Goal: Task Accomplishment & Management: Manage account settings

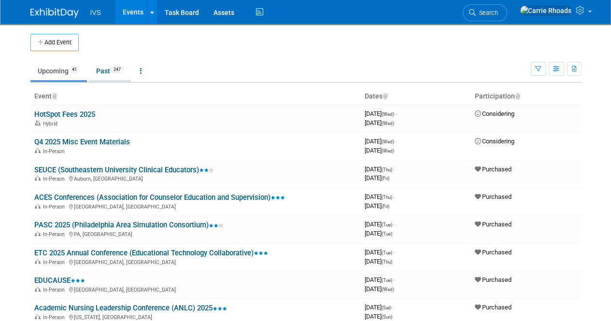
click at [109, 72] on link "Past 247" at bounding box center [110, 71] width 42 height 18
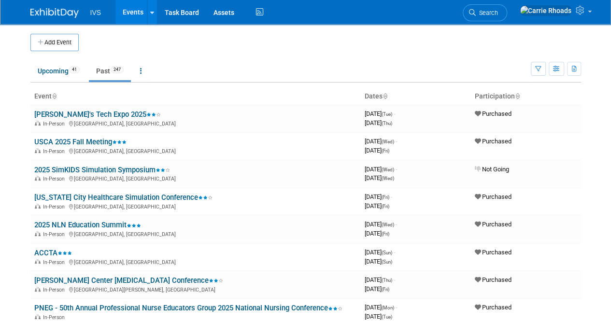
click at [18, 175] on body "IVS Events Add Event Bulk Upload Events Shareable Event Boards Recently Viewed …" at bounding box center [305, 160] width 611 height 321
click at [70, 116] on link "[PERSON_NAME]'s Tech Expo 2025" at bounding box center [97, 114] width 127 height 9
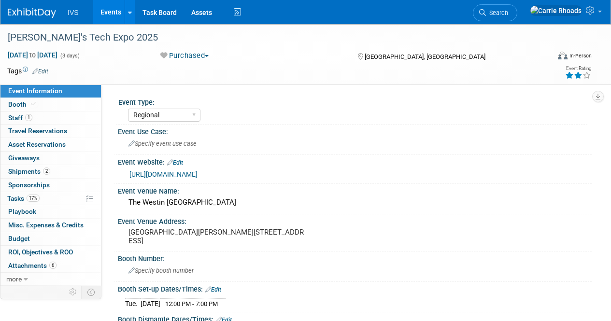
select select "Regional"
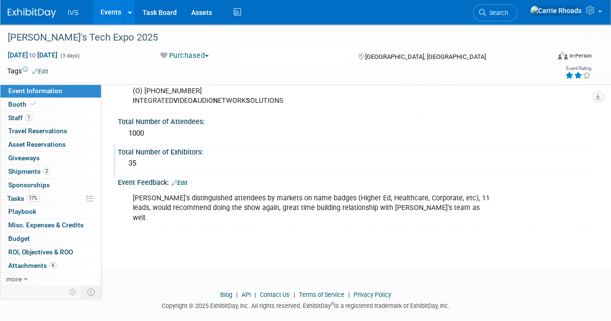
scroll to position [623, 0]
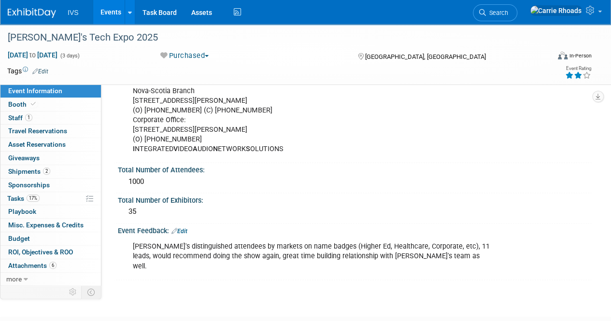
drag, startPoint x: 187, startPoint y: 179, endPoint x: 109, endPoint y: 171, distance: 78.6
click at [186, 177] on div "1000" at bounding box center [354, 181] width 459 height 15
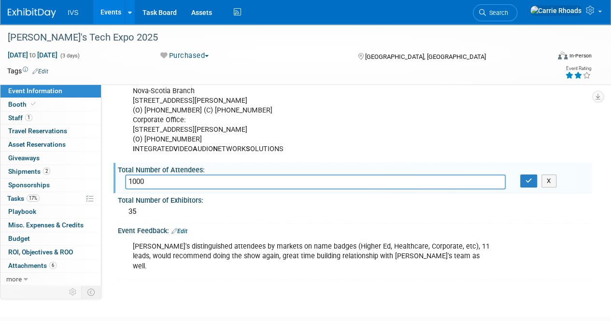
drag, startPoint x: 161, startPoint y: 177, endPoint x: 118, endPoint y: 179, distance: 43.5
click at [118, 179] on div "1000" at bounding box center [315, 181] width 395 height 15
type input "150"
click at [165, 204] on div "35" at bounding box center [354, 211] width 459 height 15
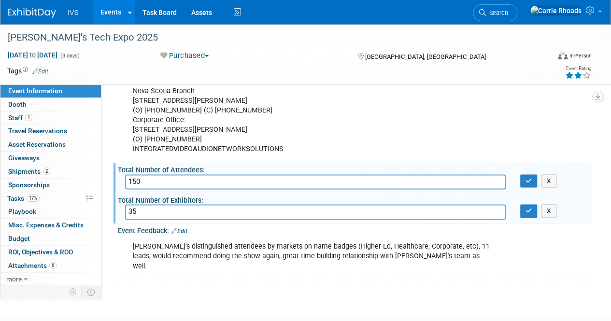
drag, startPoint x: 160, startPoint y: 206, endPoint x: 112, endPoint y: 208, distance: 48.8
type input "43"
click at [532, 208] on button "button" at bounding box center [528, 211] width 17 height 14
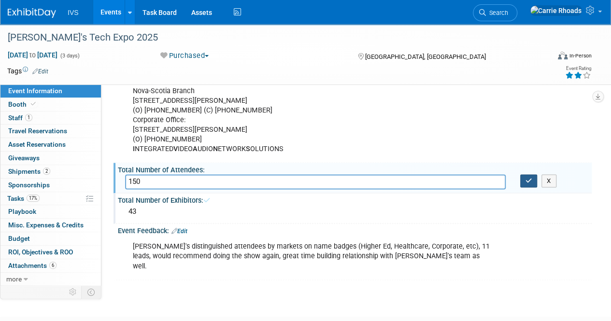
click at [528, 180] on button "button" at bounding box center [528, 181] width 17 height 14
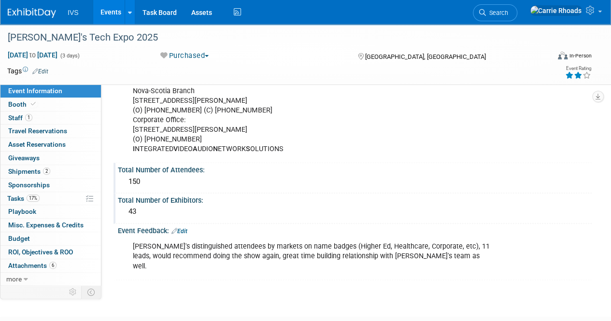
click at [23, 13] on img at bounding box center [32, 13] width 48 height 10
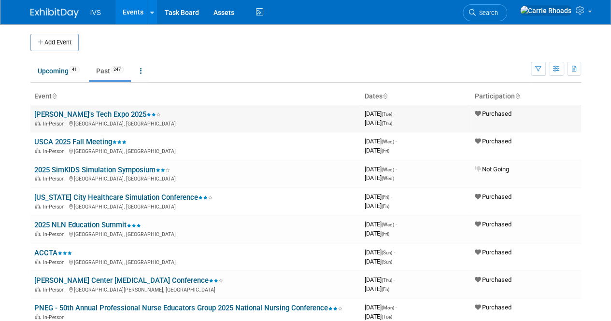
click at [69, 117] on link "[PERSON_NAME]'s Tech Expo 2025" at bounding box center [97, 114] width 127 height 9
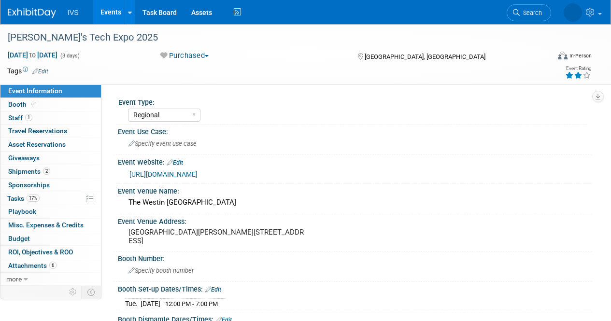
select select "Regional"
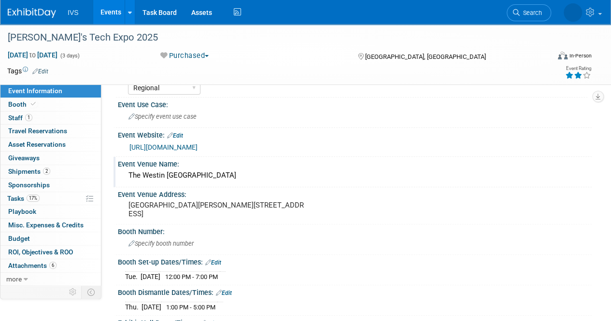
scroll to position [48, 0]
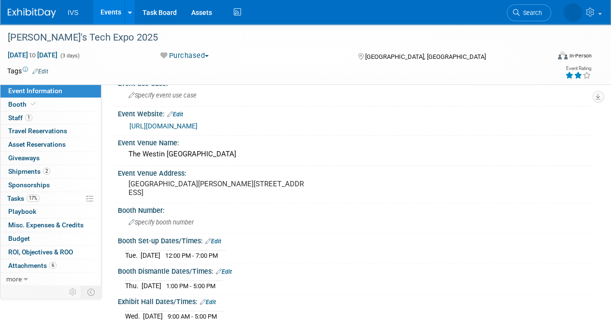
click at [198, 126] on link "[URL][DOMAIN_NAME]" at bounding box center [163, 126] width 68 height 8
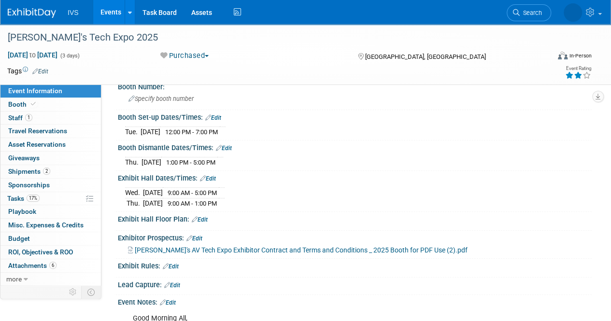
scroll to position [193, 0]
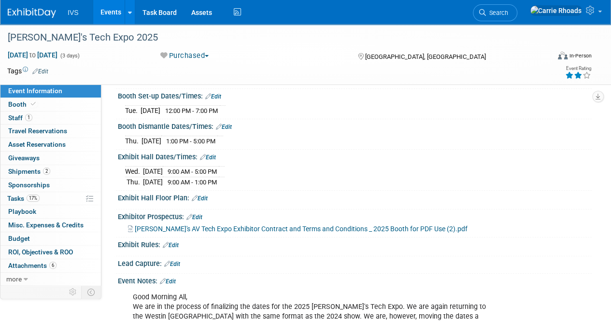
click at [269, 225] on span "[PERSON_NAME]'s AV Tech Expo Exhibitor Contract and Terms and Conditions _ 2025…" at bounding box center [301, 229] width 333 height 8
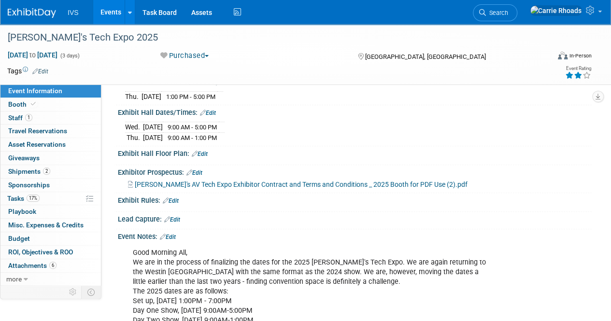
scroll to position [290, 0]
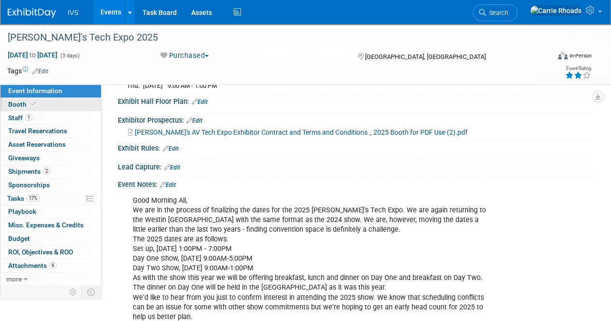
click at [16, 102] on span "Booth" at bounding box center [22, 104] width 29 height 8
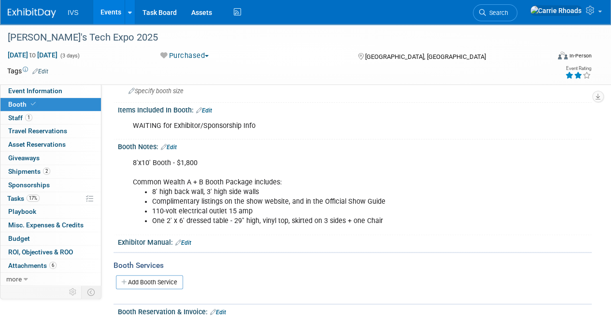
scroll to position [0, 0]
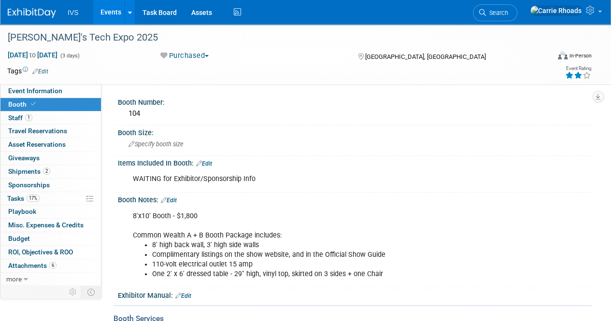
click at [19, 10] on img at bounding box center [32, 13] width 48 height 10
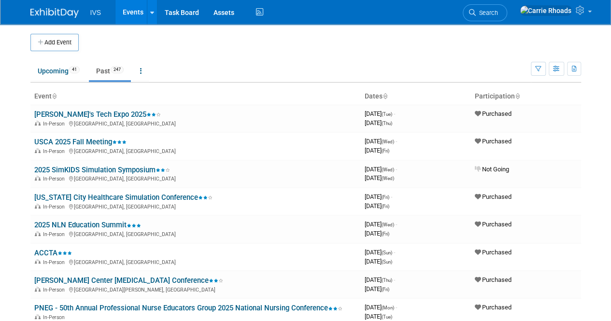
click at [20, 234] on body "IVS Events Add Event Bulk Upload Events Shareable Event Boards Recently Viewed …" at bounding box center [305, 160] width 611 height 321
click at [498, 13] on span "Search" at bounding box center [487, 12] width 22 height 7
click at [0, 0] on div "Recently Viewed Events: Ivan's Tech Expo 2025 In-Person Halifax, Canada Sep 30,…" at bounding box center [0, 0] width 0 height 0
click at [507, 8] on link "Search" at bounding box center [485, 12] width 44 height 17
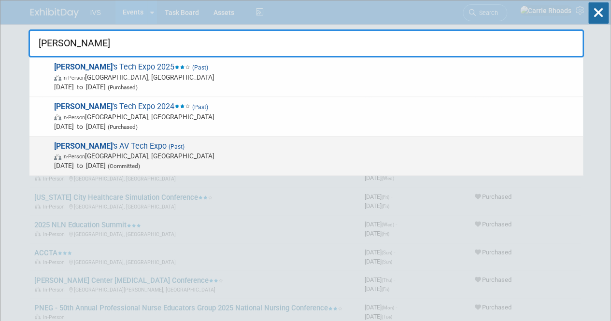
type input "Ivan"
click at [130, 160] on span "In-Person Halifax, Canada" at bounding box center [316, 156] width 524 height 10
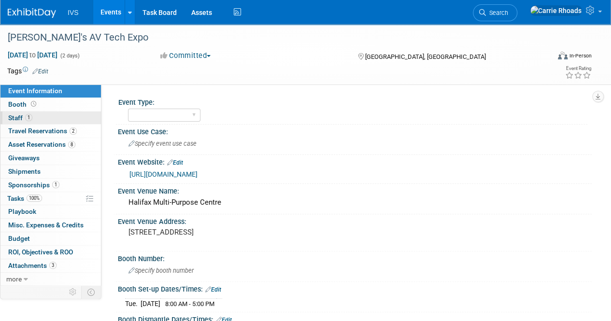
click at [22, 119] on span "Staff 1" at bounding box center [20, 118] width 24 height 8
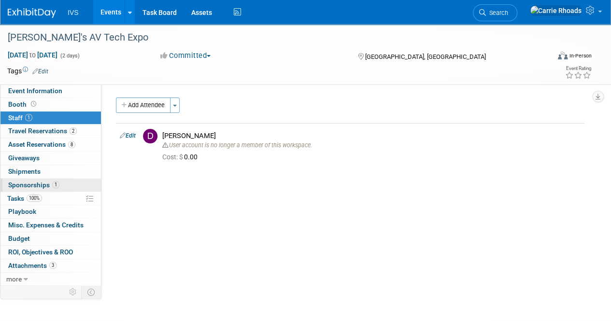
click at [29, 182] on span "Sponsorships 1" at bounding box center [33, 185] width 51 height 8
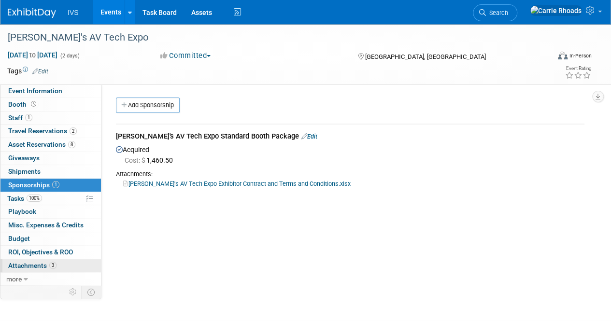
click at [36, 263] on span "Attachments 3" at bounding box center [32, 266] width 48 height 8
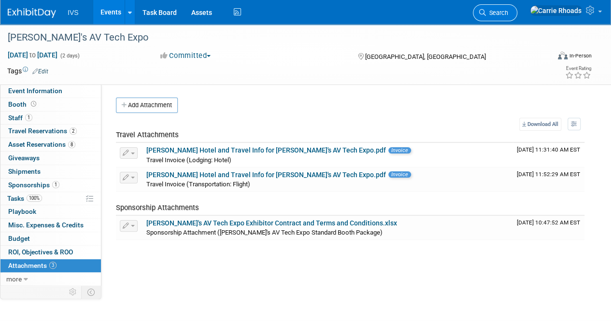
click at [517, 18] on link "Search" at bounding box center [495, 12] width 44 height 17
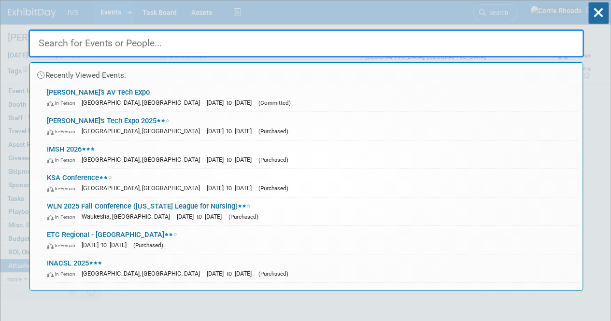
click at [139, 51] on input "text" at bounding box center [307, 43] width 556 height 28
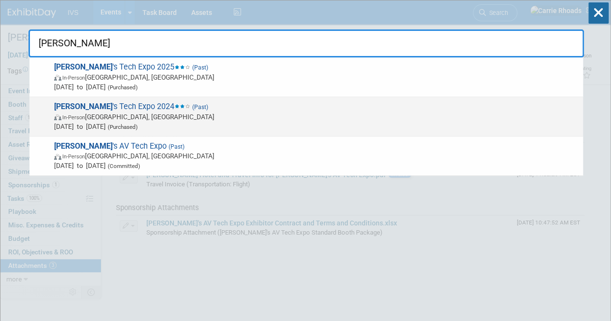
type input "ivan"
click at [110, 109] on span "Ivan 's Tech Expo 2024 (Past) In-Person Halifax, Canada Oct 22, 2024 to Oct 23,…" at bounding box center [314, 116] width 527 height 29
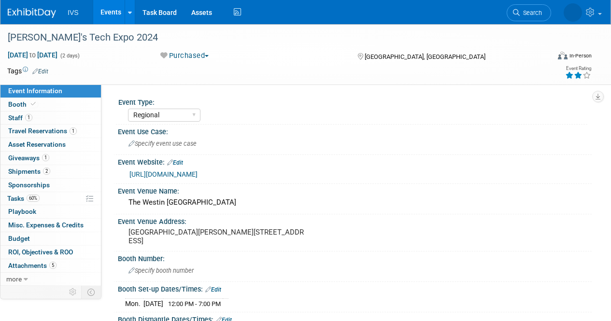
select select "Regional"
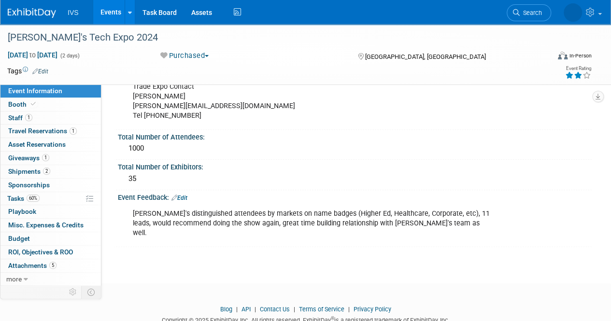
scroll to position [483, 0]
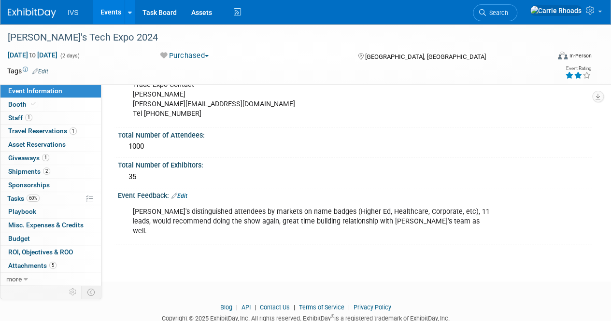
click at [54, 310] on footer "Blog | API | Contact Us | Terms of Service | Privacy Policy Copyright © 2025 Ex…" at bounding box center [305, 316] width 611 height 68
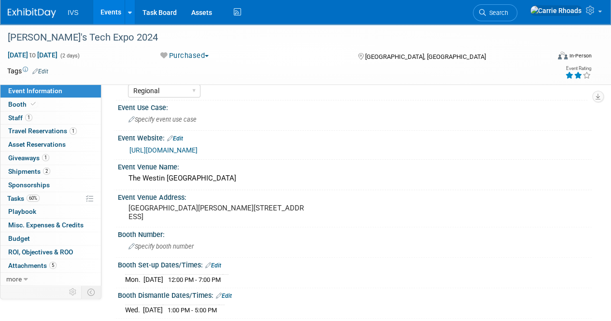
scroll to position [0, 0]
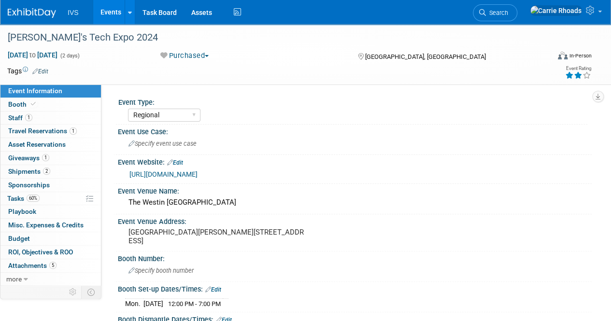
click at [38, 7] on link at bounding box center [38, 8] width 60 height 8
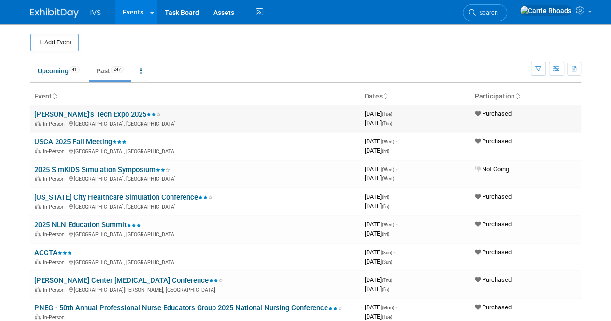
click at [96, 114] on link "[PERSON_NAME]'s Tech Expo 2025" at bounding box center [97, 114] width 127 height 9
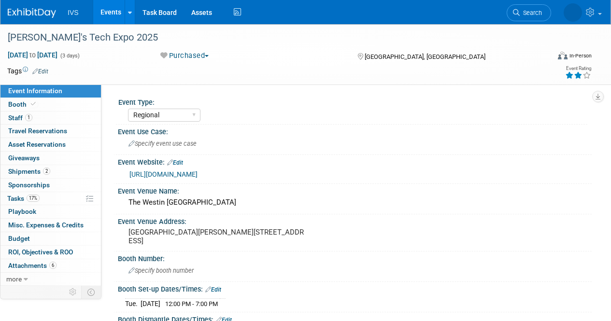
select select "Regional"
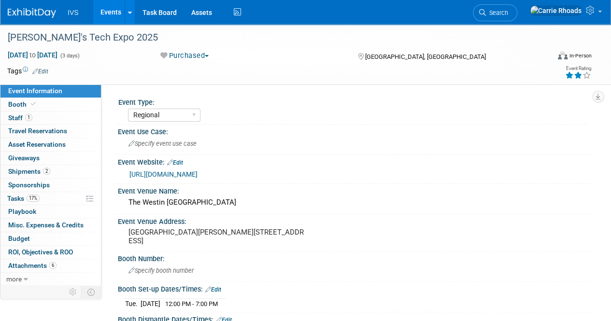
click at [30, 9] on img at bounding box center [32, 13] width 48 height 10
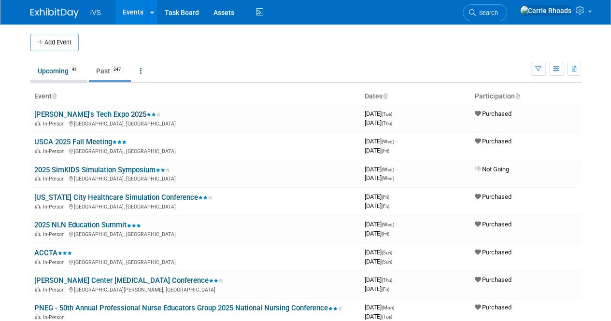
click at [43, 71] on link "Upcoming 41" at bounding box center [58, 71] width 57 height 18
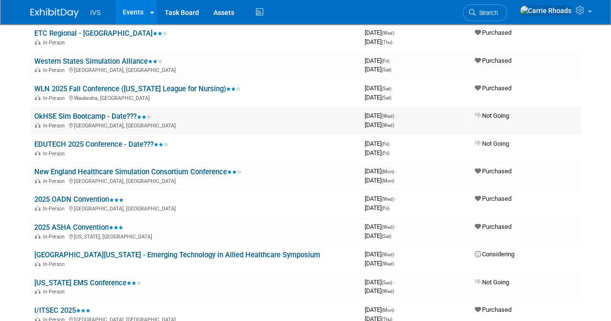
scroll to position [435, 0]
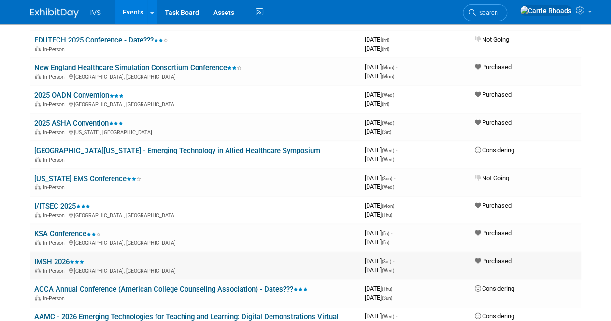
click at [64, 262] on link "IMSH 2026" at bounding box center [59, 261] width 50 height 9
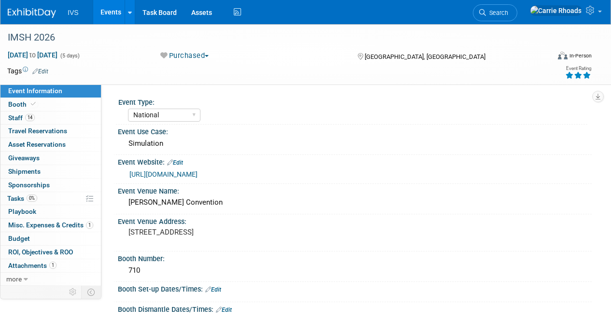
select select "National"
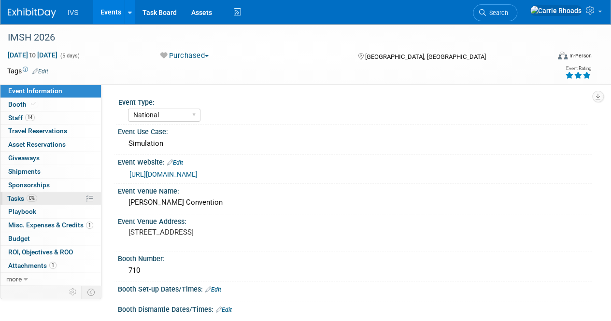
click at [18, 200] on span "Tasks 0%" at bounding box center [22, 199] width 30 height 8
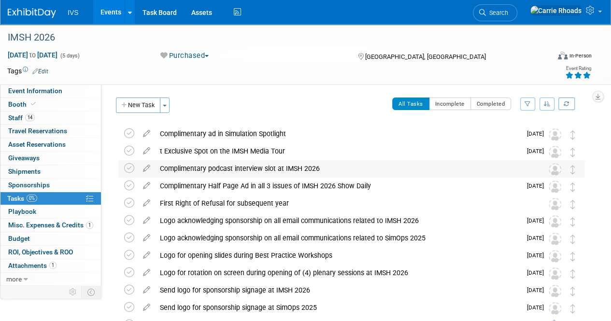
click at [260, 167] on div "Complimentary podcast interview slot at IMSH 2026" at bounding box center [342, 168] width 374 height 16
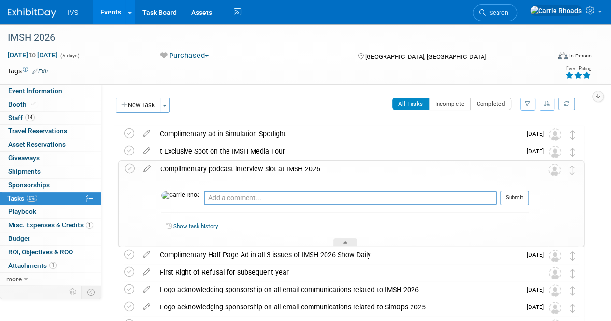
click at [248, 168] on div "Complimentary podcast interview slot at IMSH 2026" at bounding box center [342, 169] width 373 height 16
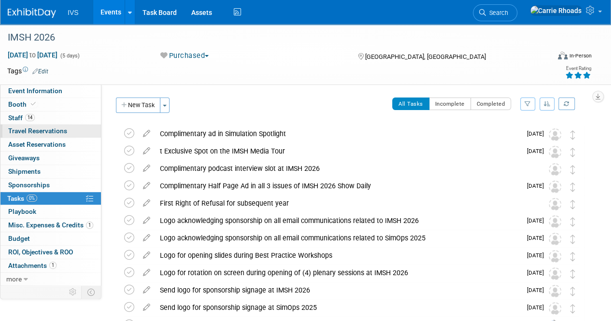
click at [29, 129] on span "Travel Reservations 0" at bounding box center [37, 131] width 59 height 8
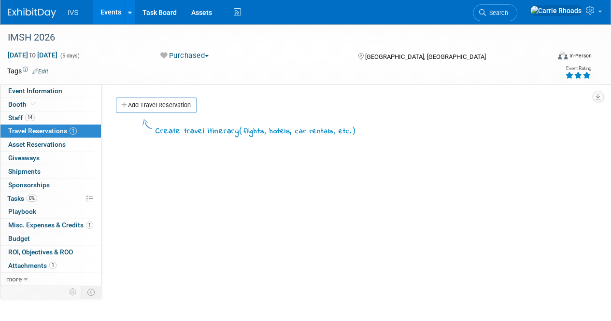
click at [30, 4] on link at bounding box center [38, 8] width 60 height 8
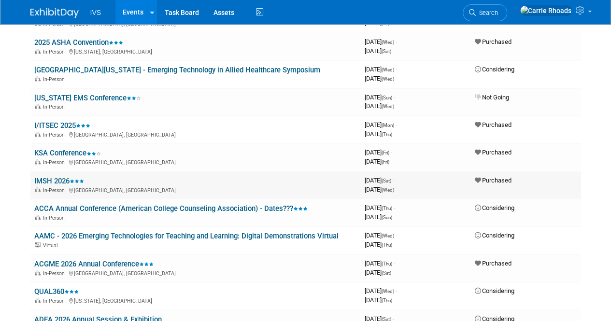
scroll to position [511, 0]
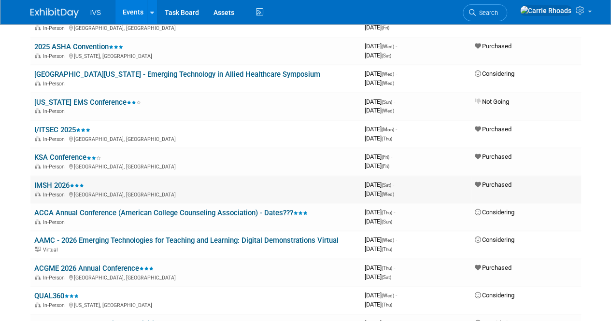
click at [57, 187] on link "IMSH 2026" at bounding box center [59, 185] width 50 height 9
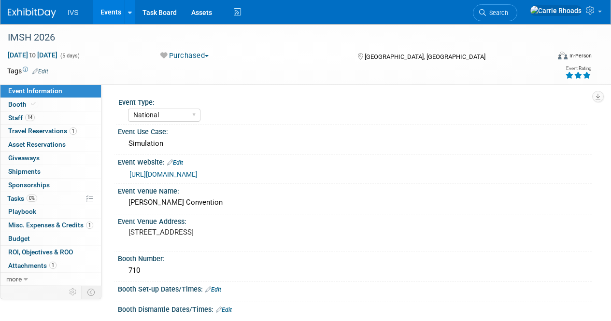
select select "National"
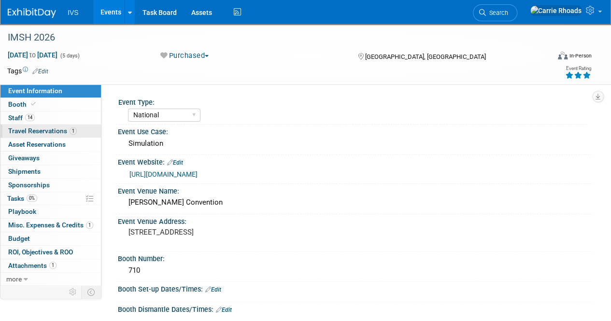
click at [31, 127] on span "Travel Reservations 1" at bounding box center [42, 131] width 69 height 8
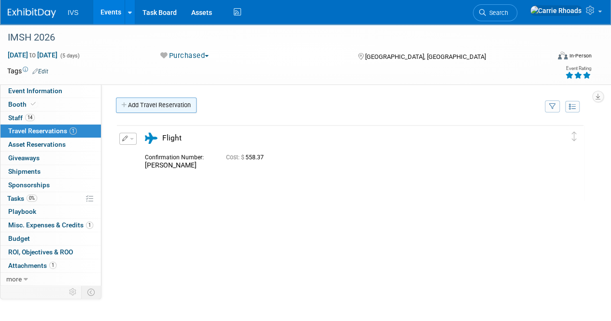
click at [143, 107] on link "Add Travel Reservation" at bounding box center [156, 105] width 81 height 15
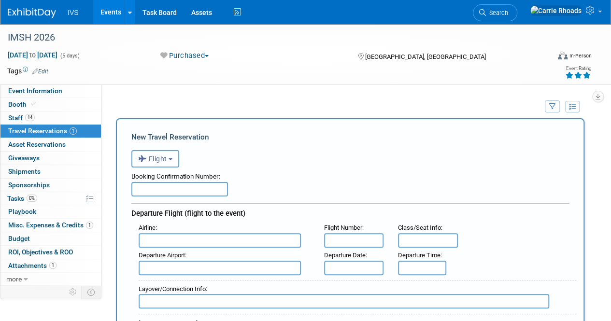
click at [174, 161] on button "Flight" at bounding box center [155, 158] width 48 height 17
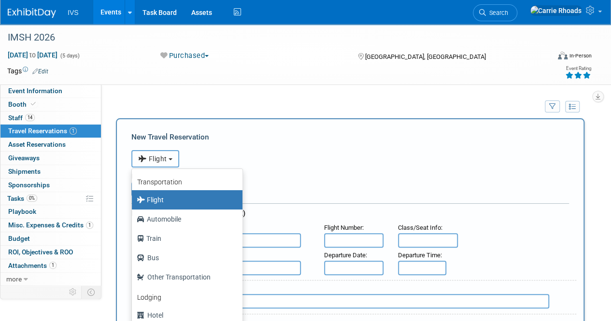
scroll to position [41, 0]
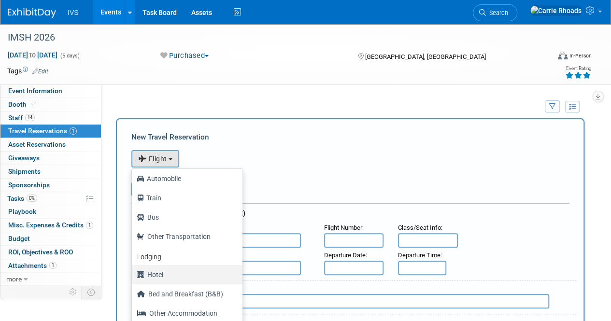
click at [167, 272] on label "Hotel" at bounding box center [185, 274] width 96 height 15
click at [133, 272] on input "Hotel" at bounding box center [130, 274] width 6 height 6
select select "6"
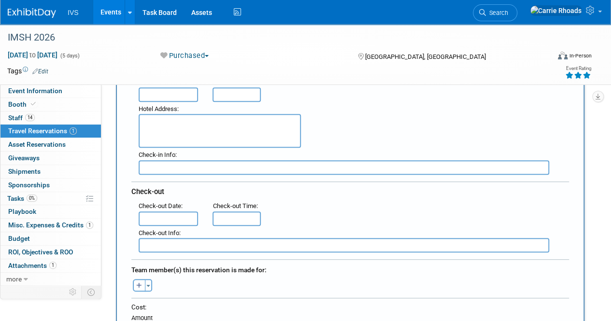
scroll to position [242, 0]
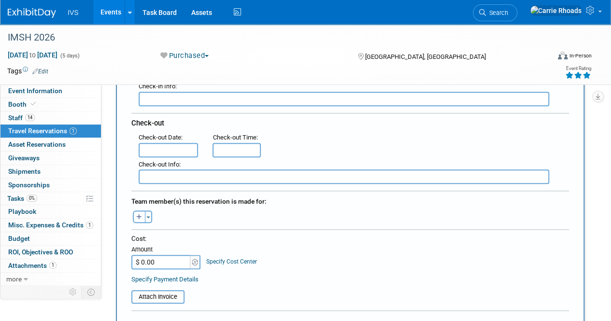
click at [144, 215] on button "button" at bounding box center [139, 217] width 13 height 13
select select
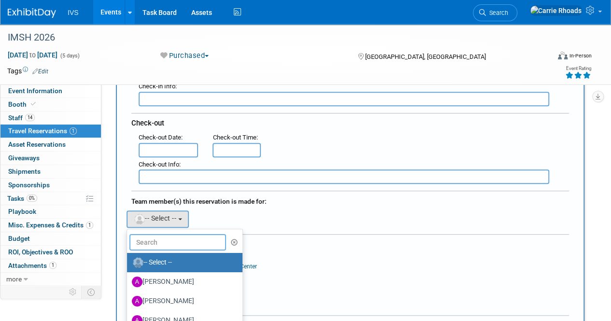
click at [172, 236] on input "text" at bounding box center [177, 242] width 97 height 16
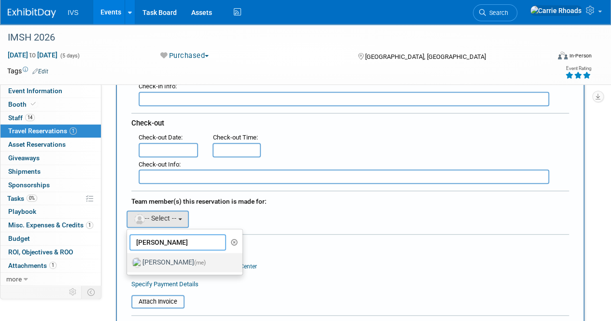
type input "[PERSON_NAME]"
click at [170, 261] on label "[PERSON_NAME] (me)" at bounding box center [182, 262] width 101 height 15
click at [128, 261] on input "[PERSON_NAME] (me)" at bounding box center [125, 261] width 6 height 6
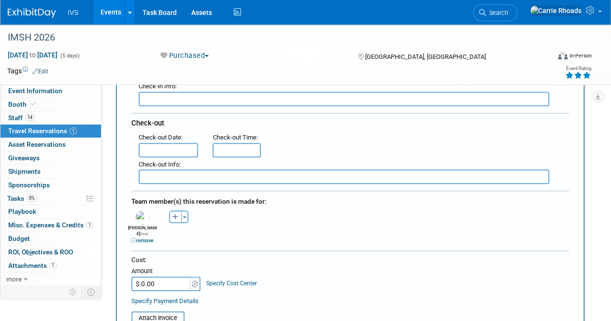
click at [166, 277] on input "$ 0.00" at bounding box center [161, 284] width 60 height 14
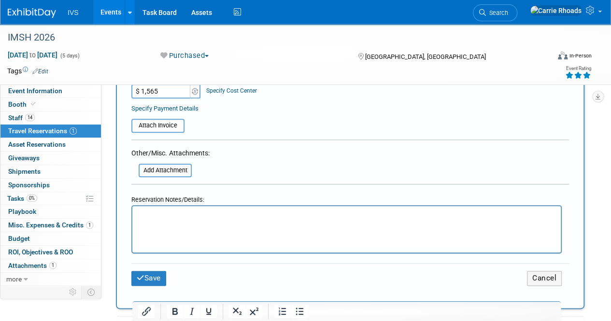
scroll to position [435, 0]
type input "$ 1,565.00"
click at [150, 271] on button "Save" at bounding box center [148, 278] width 35 height 15
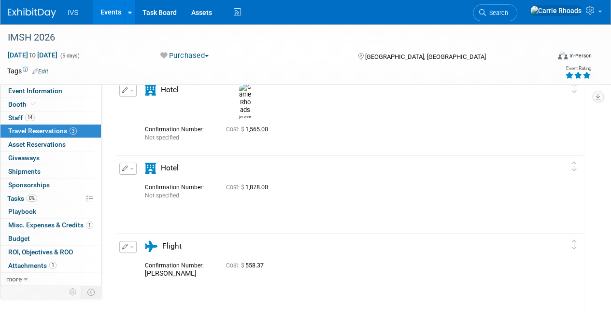
scroll to position [0, 0]
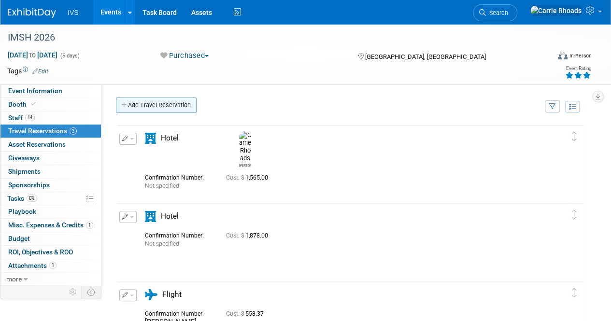
click at [138, 105] on link "Add Travel Reservation" at bounding box center [156, 105] width 81 height 15
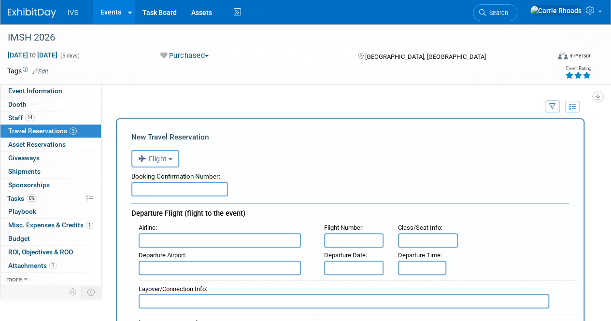
click at [173, 162] on button "Flight" at bounding box center [155, 158] width 48 height 17
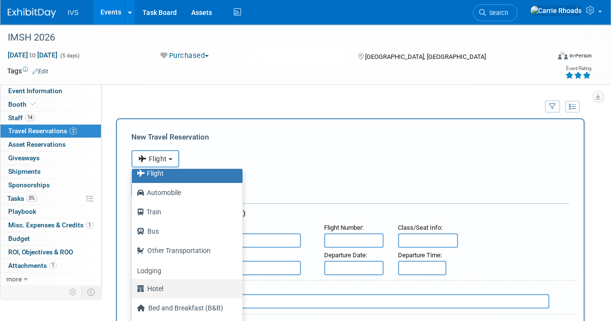
scroll to position [41, 0]
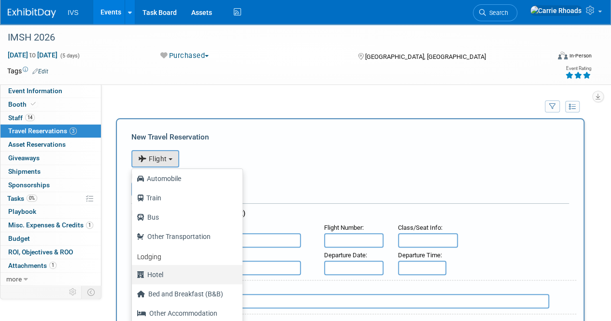
click at [164, 272] on label "Hotel" at bounding box center [185, 274] width 96 height 15
click at [133, 272] on input "Hotel" at bounding box center [130, 274] width 6 height 6
select select "6"
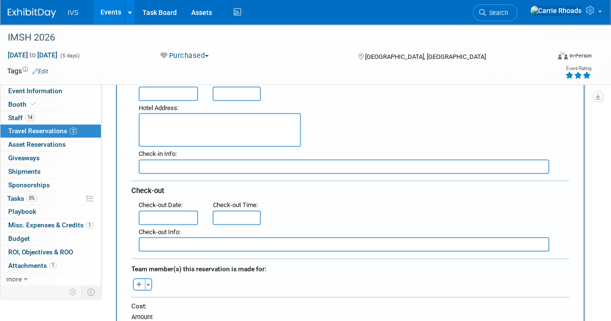
scroll to position [242, 0]
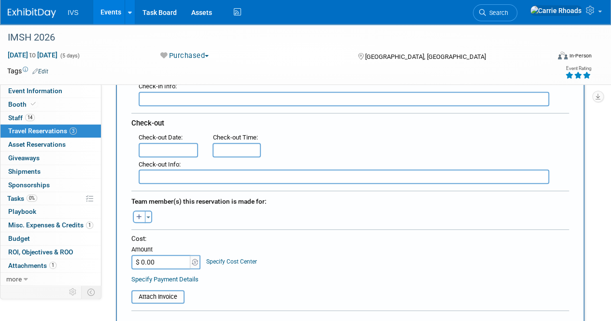
click at [143, 215] on button "button" at bounding box center [139, 217] width 13 height 13
select select
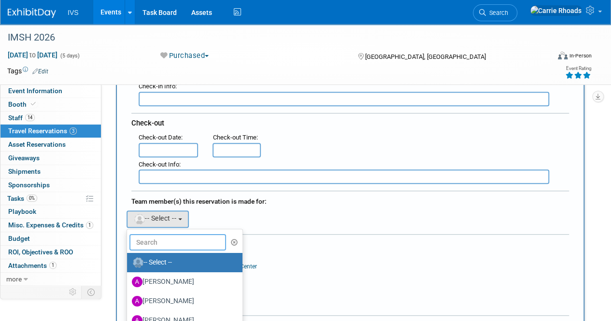
click at [185, 242] on input "text" at bounding box center [177, 242] width 97 height 16
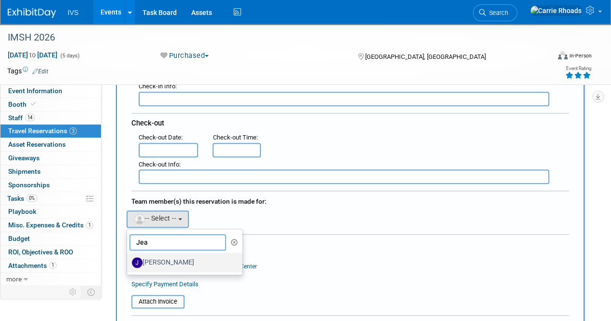
type input "Jea"
click at [185, 261] on label "[PERSON_NAME]" at bounding box center [182, 262] width 101 height 15
click at [128, 261] on input "[PERSON_NAME]" at bounding box center [125, 261] width 6 height 6
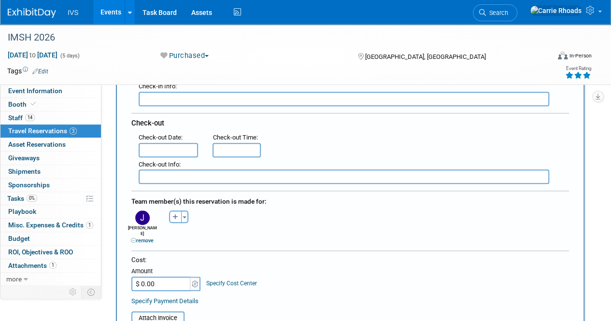
click at [179, 278] on input "$ 0.00" at bounding box center [161, 284] width 60 height 14
type input "$ 1,565.00"
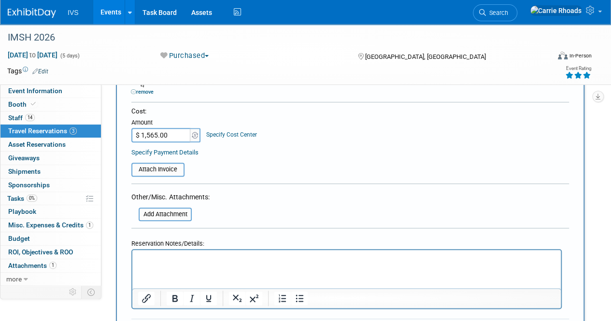
scroll to position [531, 0]
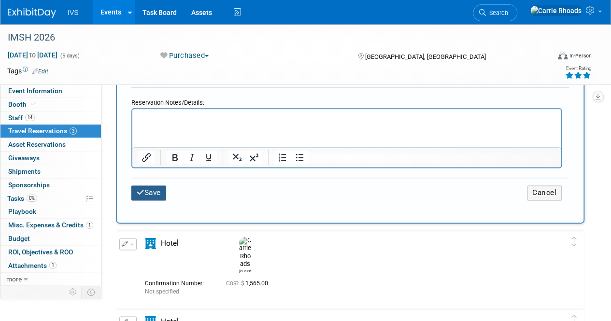
click at [157, 185] on button "Save" at bounding box center [148, 192] width 35 height 15
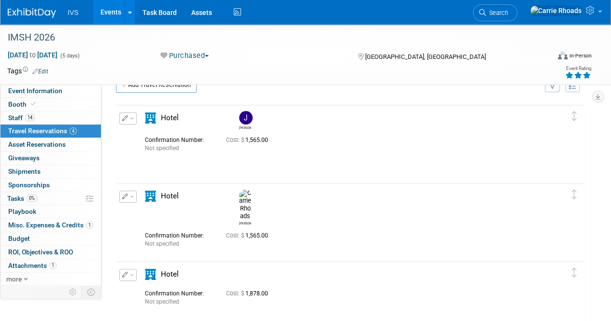
scroll to position [0, 0]
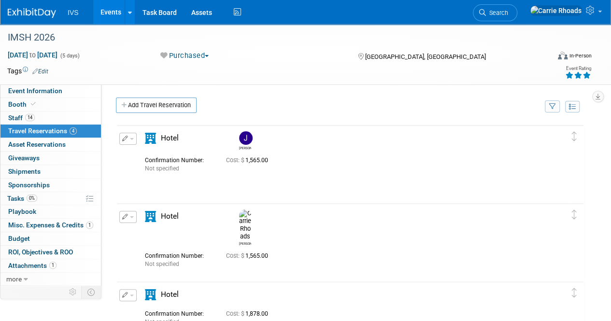
click at [140, 106] on link "Add Travel Reservation" at bounding box center [156, 105] width 81 height 15
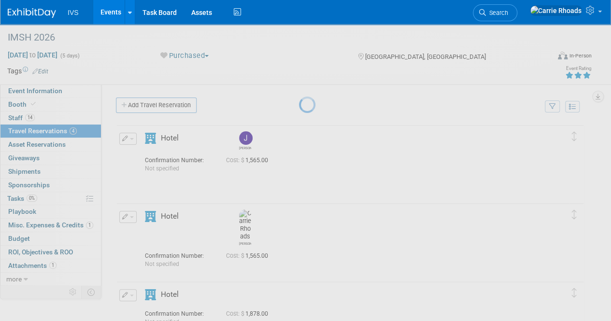
select select "833c4e37-890f-4dce-bbdf-e6f9575df308"
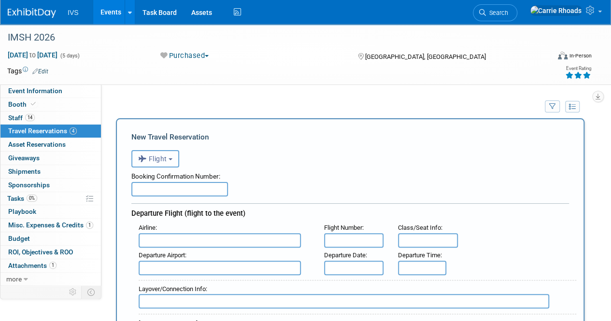
click at [172, 155] on button "Flight" at bounding box center [155, 158] width 48 height 17
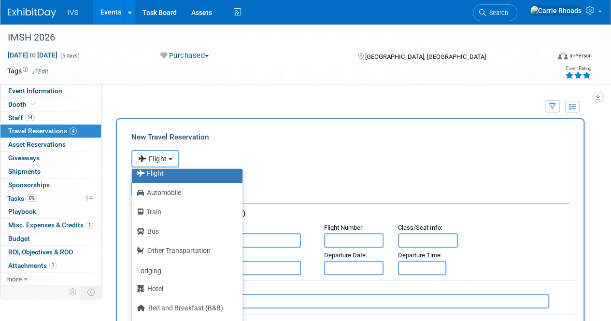
scroll to position [41, 0]
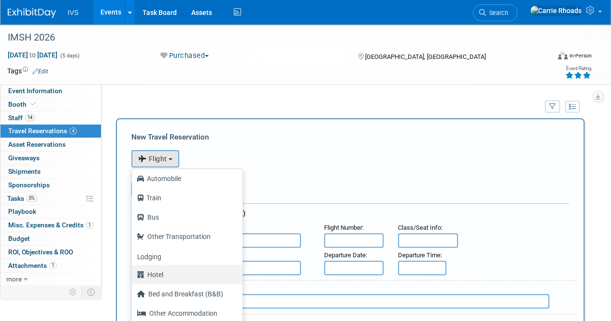
click at [164, 272] on label "Hotel" at bounding box center [185, 274] width 96 height 15
click at [133, 272] on input "Hotel" at bounding box center [130, 274] width 6 height 6
select select "6"
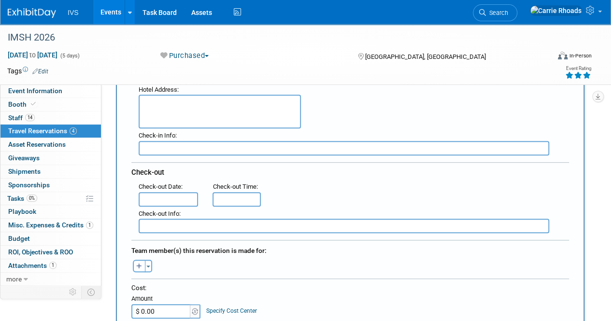
scroll to position [193, 0]
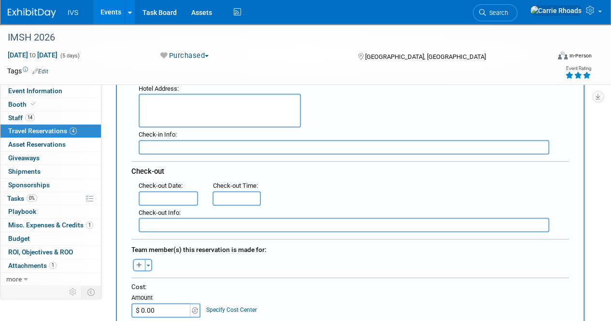
click at [143, 259] on button "button" at bounding box center [139, 265] width 13 height 13
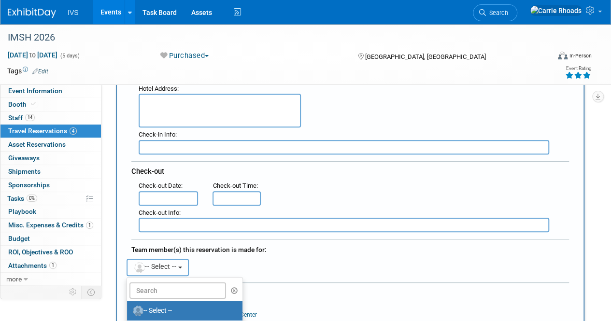
click at [161, 263] on span "-- Select --" at bounding box center [154, 267] width 43 height 8
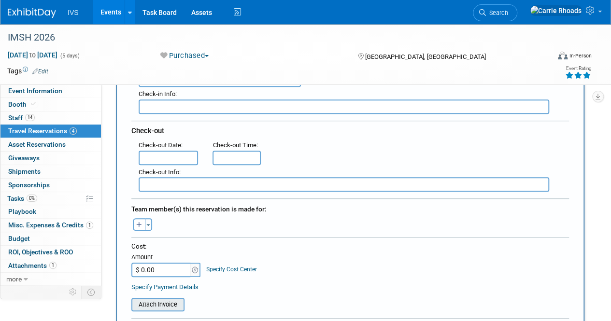
scroll to position [290, 0]
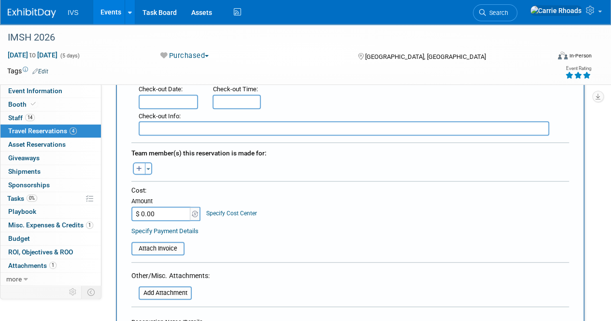
click at [141, 166] on icon "button" at bounding box center [139, 169] width 6 height 6
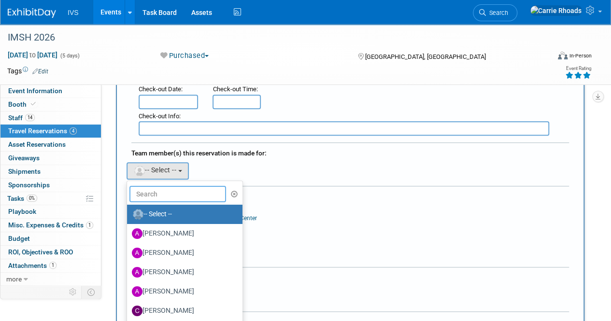
click at [172, 194] on input "text" at bounding box center [177, 194] width 97 height 16
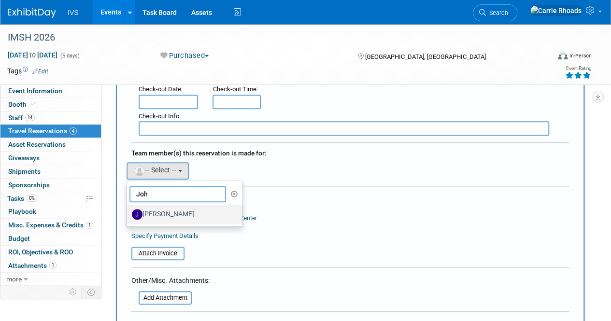
type input "Joh"
click at [177, 211] on label "[PERSON_NAME]" at bounding box center [182, 214] width 101 height 15
click at [128, 211] on input "[PERSON_NAME]" at bounding box center [125, 213] width 6 height 6
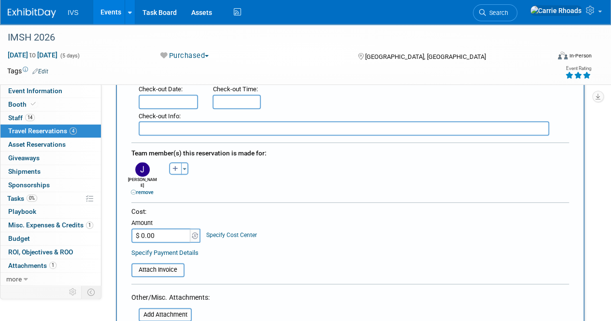
click at [157, 230] on input "$ 0.00" at bounding box center [161, 235] width 60 height 14
type input "$ 1,565.00"
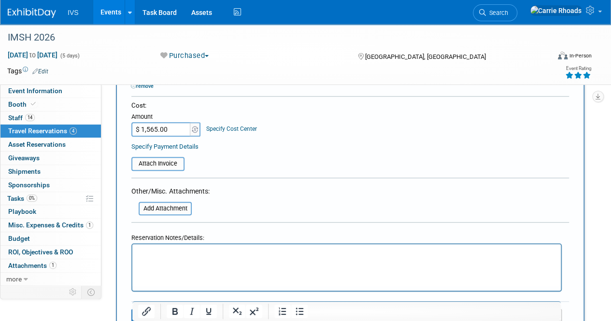
scroll to position [435, 0]
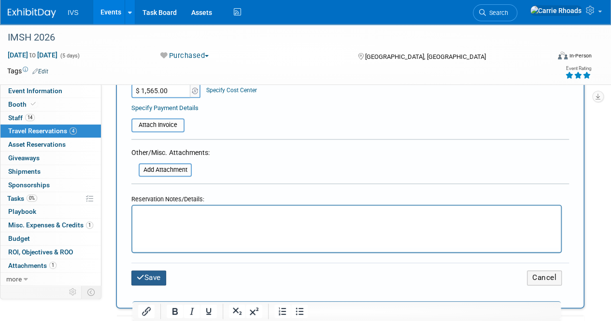
click at [153, 271] on button "Save" at bounding box center [148, 278] width 35 height 15
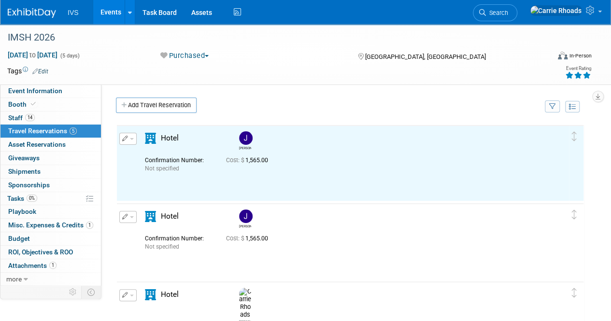
scroll to position [0, 0]
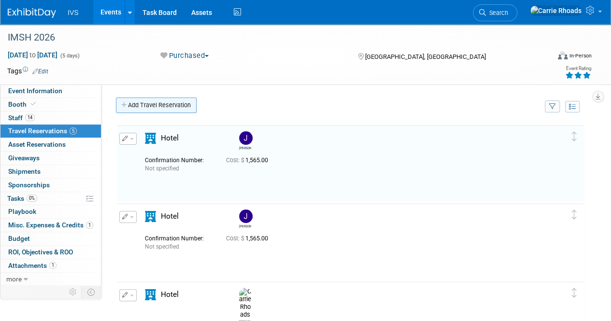
click at [165, 104] on link "Add Travel Reservation" at bounding box center [156, 105] width 81 height 15
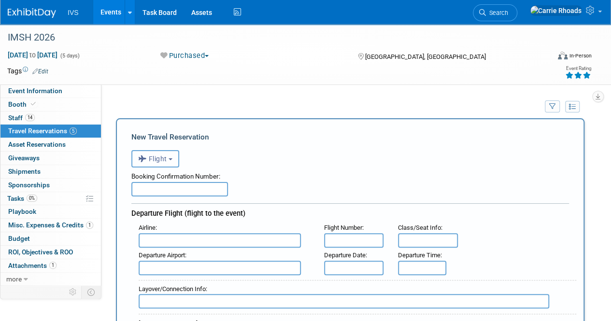
click at [172, 163] on button "Flight" at bounding box center [155, 158] width 48 height 17
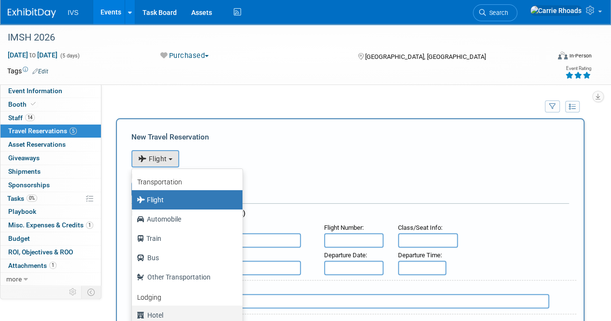
click at [156, 315] on label "Hotel" at bounding box center [185, 315] width 96 height 15
click at [133, 315] on input "Hotel" at bounding box center [130, 314] width 6 height 6
select select "6"
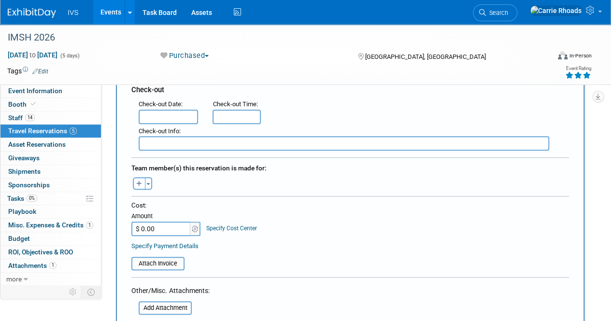
scroll to position [290, 0]
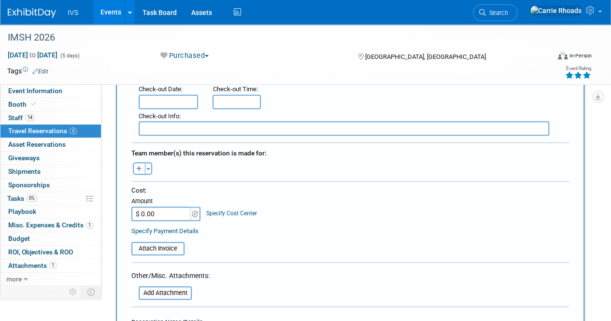
click at [141, 166] on icon "button" at bounding box center [139, 169] width 6 height 6
select select
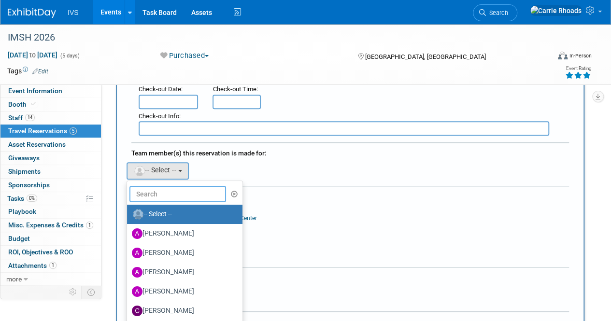
click at [153, 191] on input "text" at bounding box center [177, 194] width 97 height 16
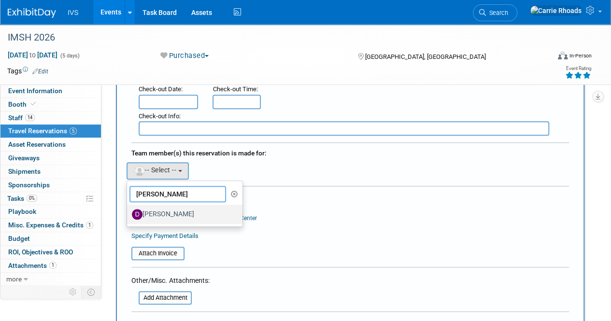
type input "[PERSON_NAME]"
click at [166, 208] on label "[PERSON_NAME]" at bounding box center [182, 214] width 101 height 15
click at [128, 210] on input "[PERSON_NAME]" at bounding box center [125, 213] width 6 height 6
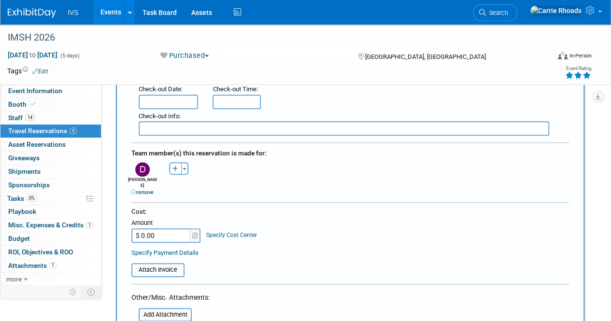
scroll to position [338, 0]
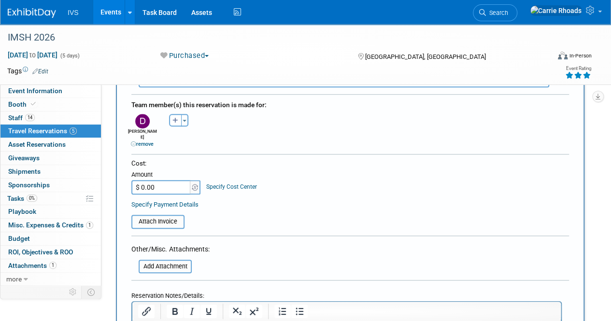
click at [167, 180] on input "$ 0.00" at bounding box center [161, 187] width 60 height 14
type input "$ 2,010.80"
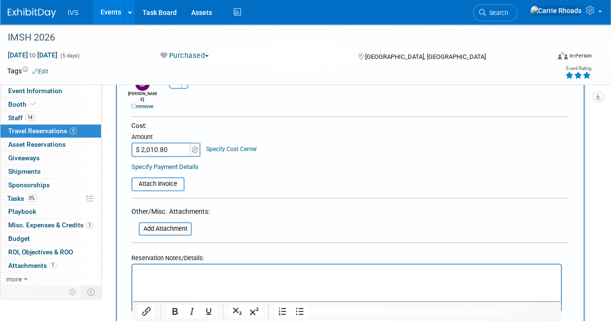
scroll to position [435, 0]
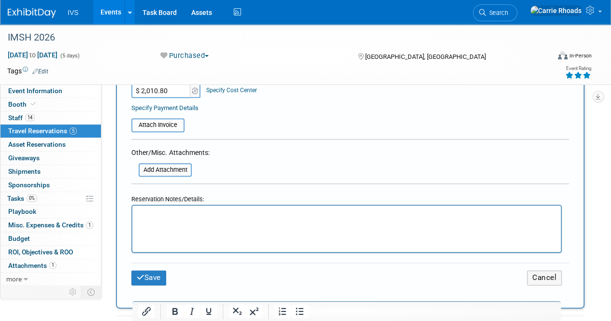
click at [178, 213] on p "Rich Text Area. Press ALT-0 for help." at bounding box center [346, 215] width 417 height 10
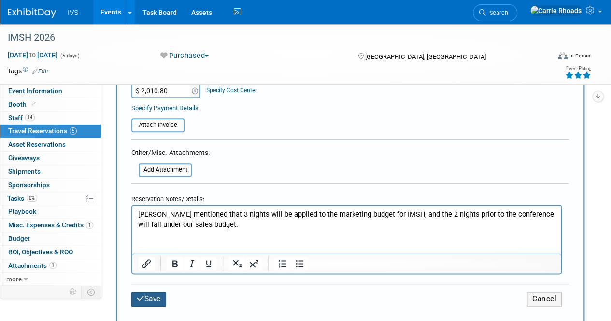
click at [159, 292] on button "Save" at bounding box center [148, 299] width 35 height 15
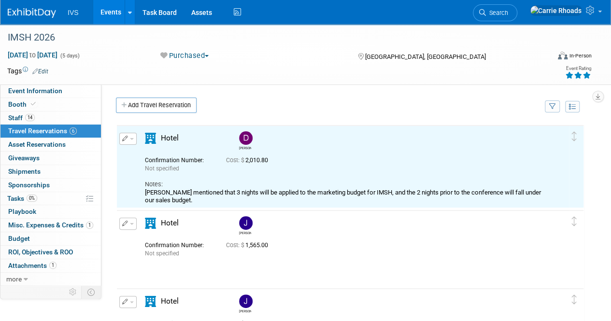
scroll to position [0, 0]
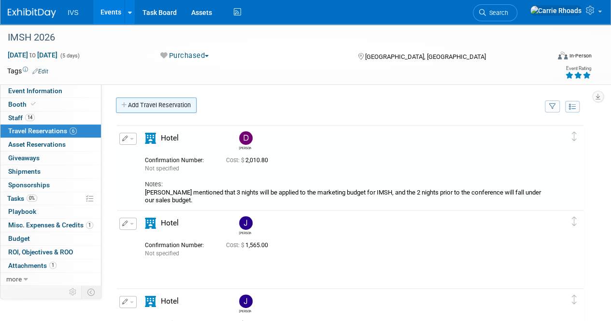
click at [137, 102] on link "Add Travel Reservation" at bounding box center [156, 105] width 81 height 15
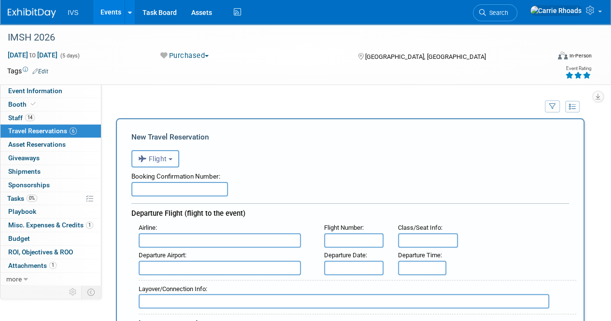
click at [147, 156] on icon "button" at bounding box center [143, 159] width 11 height 13
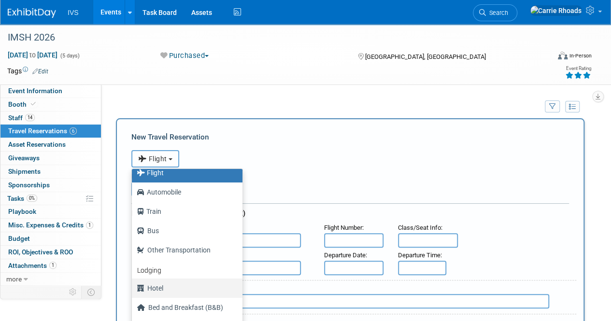
scroll to position [41, 0]
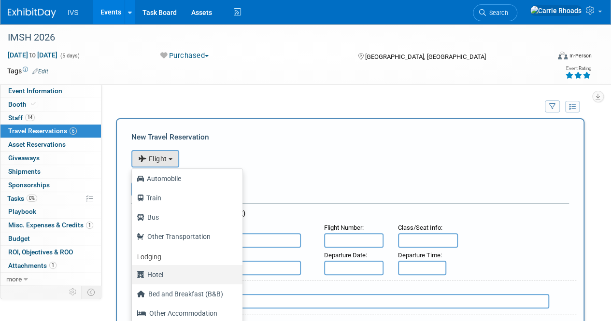
click at [175, 277] on label "Hotel" at bounding box center [185, 274] width 96 height 15
click at [133, 277] on input "Hotel" at bounding box center [130, 274] width 6 height 6
select select "6"
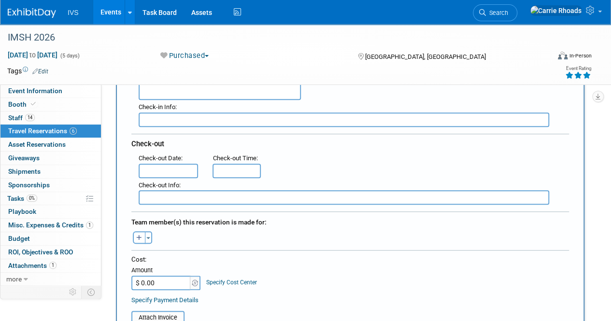
scroll to position [242, 0]
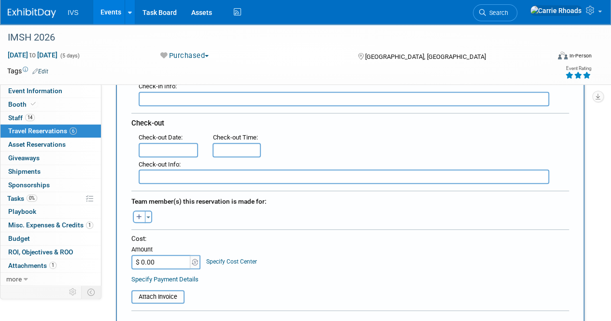
click at [138, 214] on icon "button" at bounding box center [139, 217] width 6 height 6
select select
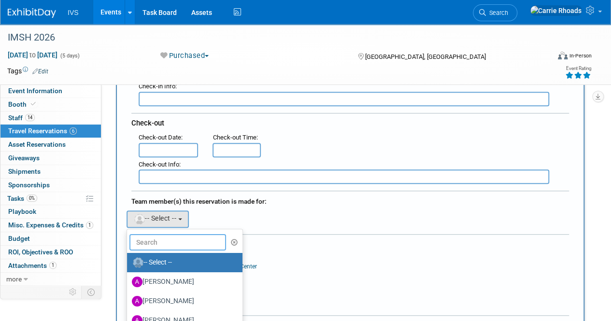
click at [159, 238] on input "text" at bounding box center [177, 242] width 97 height 16
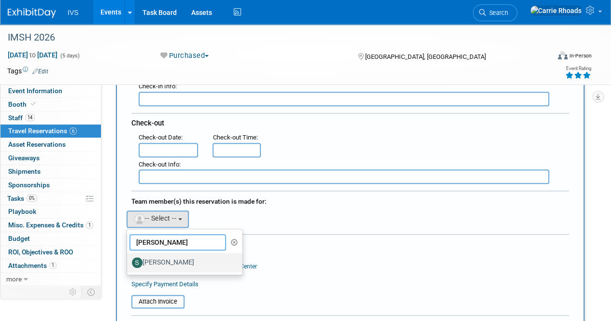
type input "[PERSON_NAME]"
click at [165, 256] on label "[PERSON_NAME]" at bounding box center [182, 262] width 101 height 15
click at [128, 258] on input "[PERSON_NAME]" at bounding box center [125, 261] width 6 height 6
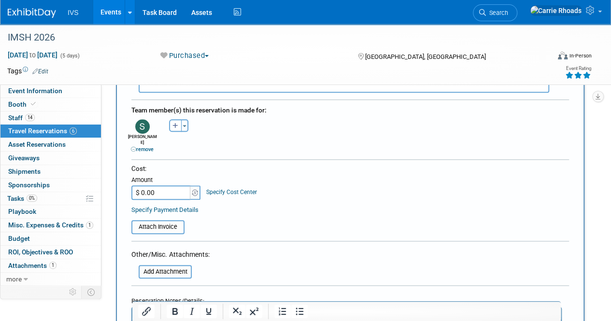
scroll to position [338, 0]
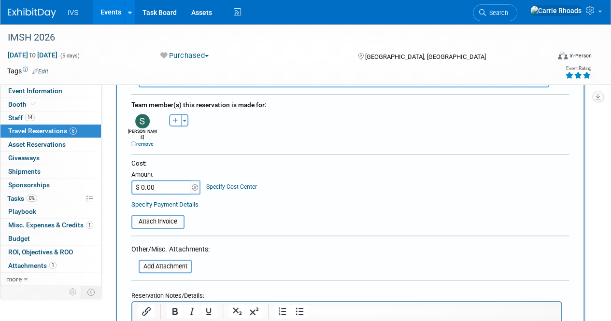
click at [156, 180] on input "$ 0.00" at bounding box center [161, 187] width 60 height 14
type input "$ 804.32"
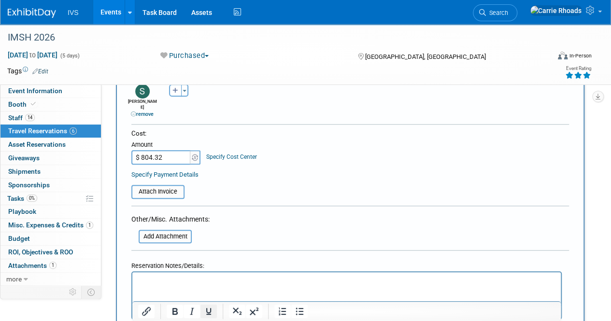
scroll to position [483, 0]
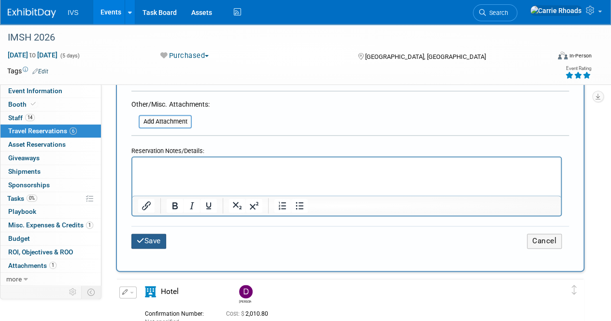
click at [154, 234] on button "Save" at bounding box center [148, 241] width 35 height 15
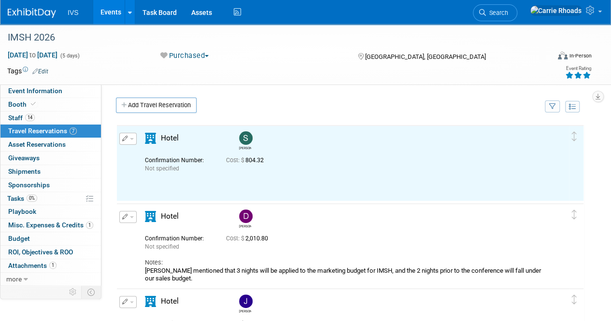
scroll to position [0, 0]
click at [162, 107] on link "Add Travel Reservation" at bounding box center [156, 105] width 81 height 15
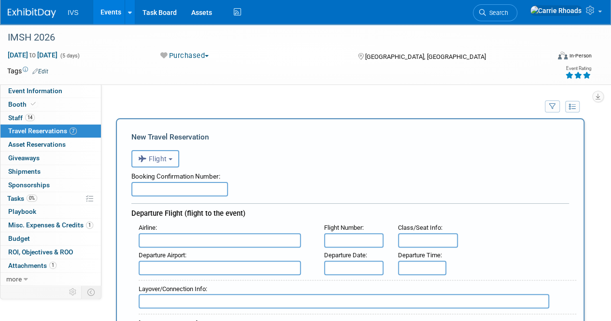
click at [168, 162] on button "Flight" at bounding box center [155, 158] width 48 height 17
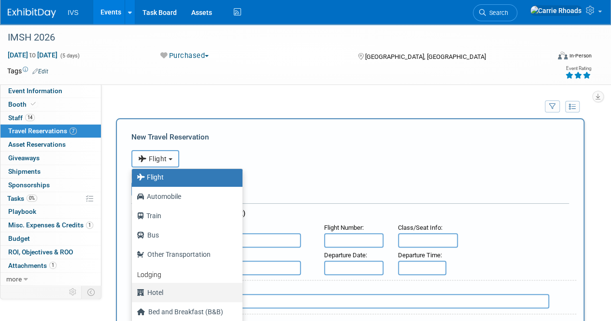
scroll to position [41, 0]
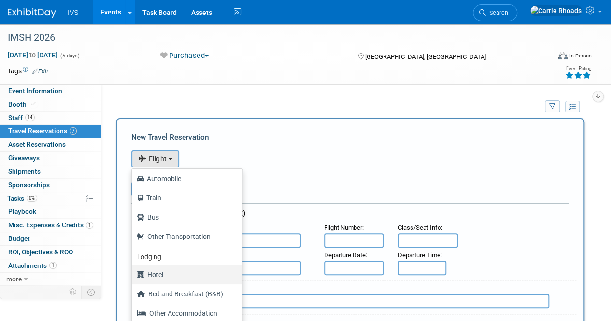
click at [168, 273] on label "Hotel" at bounding box center [185, 274] width 96 height 15
click at [133, 273] on input "Hotel" at bounding box center [130, 274] width 6 height 6
select select "6"
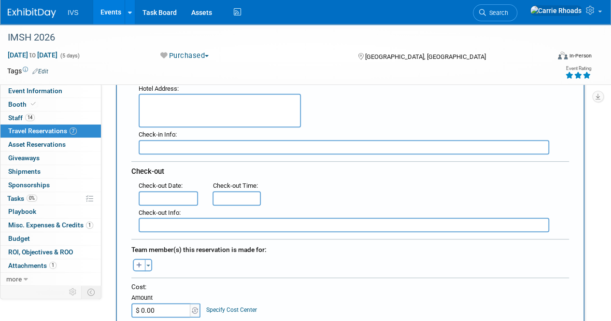
scroll to position [242, 0]
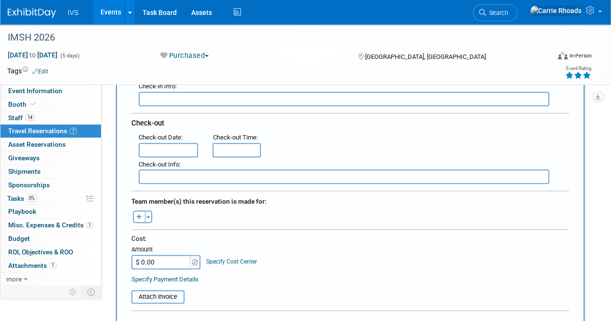
click at [142, 216] on button "button" at bounding box center [139, 217] width 13 height 13
select select
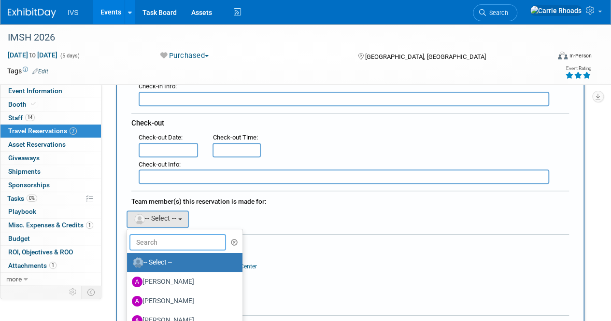
click at [190, 238] on input "text" at bounding box center [177, 242] width 97 height 16
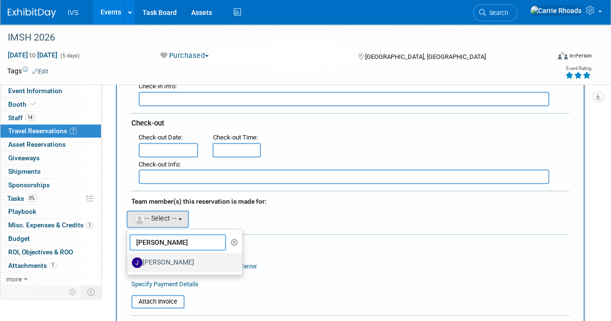
type input "[PERSON_NAME]"
click at [175, 261] on label "[PERSON_NAME]" at bounding box center [182, 262] width 101 height 15
click at [128, 261] on input "[PERSON_NAME]" at bounding box center [125, 261] width 6 height 6
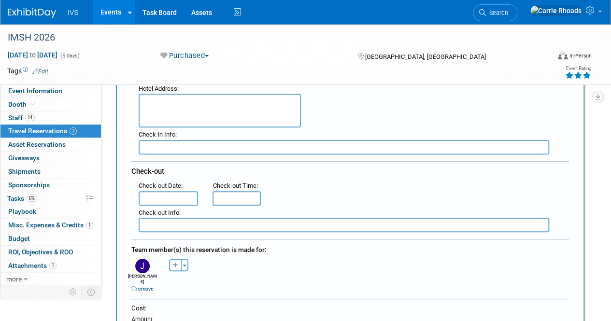
scroll to position [290, 0]
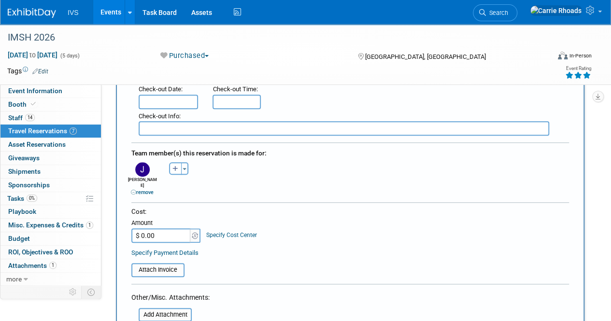
click at [177, 228] on input "$ 0.00" at bounding box center [161, 235] width 60 height 14
type input "$ 1,206.48"
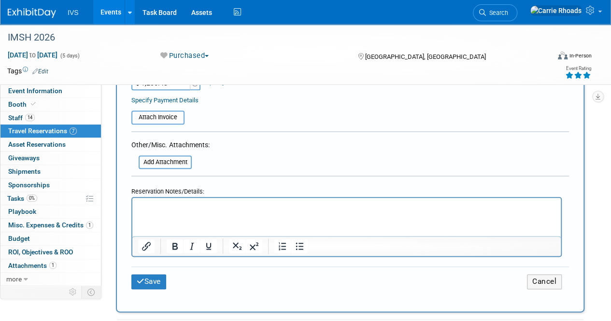
scroll to position [483, 0]
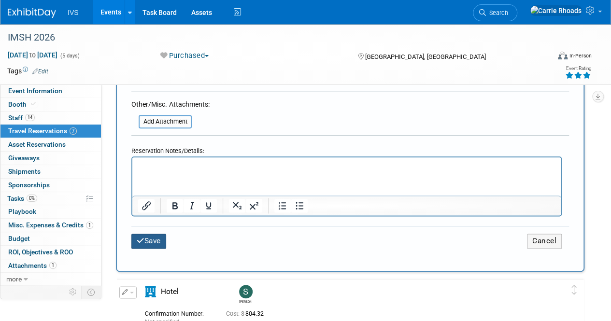
click at [161, 235] on button "Save" at bounding box center [148, 241] width 35 height 15
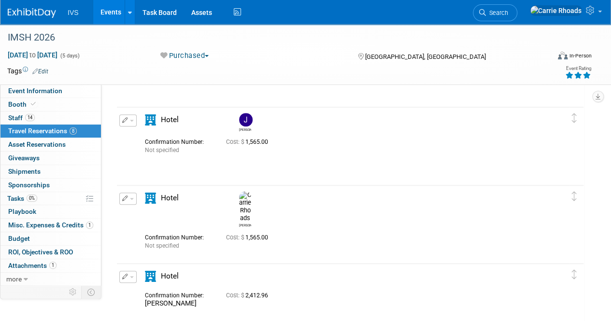
scroll to position [435, 0]
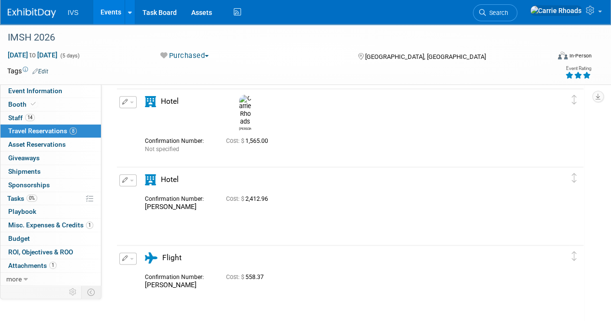
click at [132, 181] on span "button" at bounding box center [132, 181] width 4 height 2
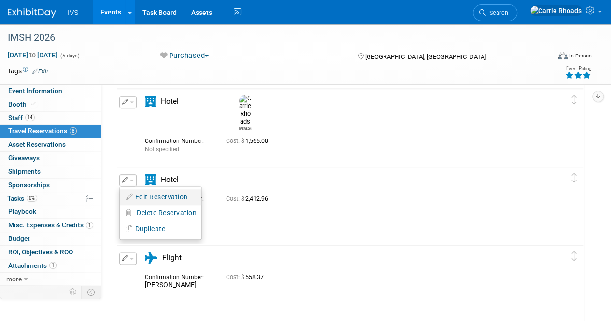
click at [153, 197] on button "Edit Reservation" at bounding box center [161, 197] width 82 height 14
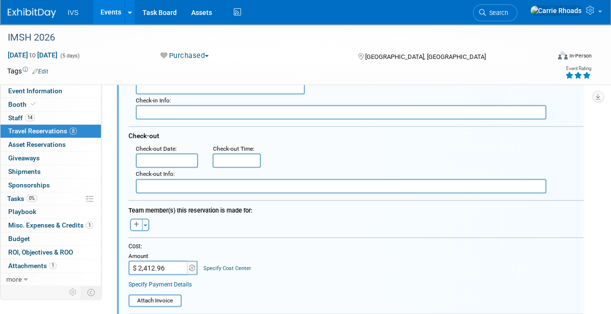
scroll to position [685, 0]
click at [136, 221] on icon "button" at bounding box center [136, 224] width 5 height 6
select select
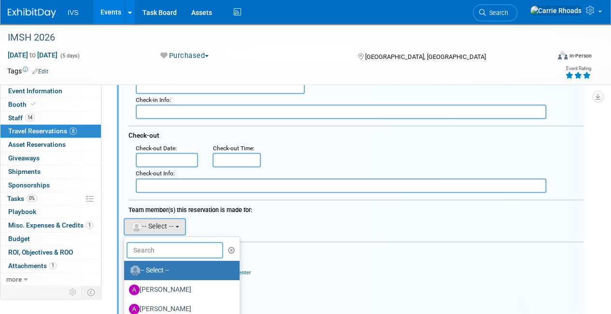
click at [171, 243] on input "text" at bounding box center [175, 250] width 97 height 16
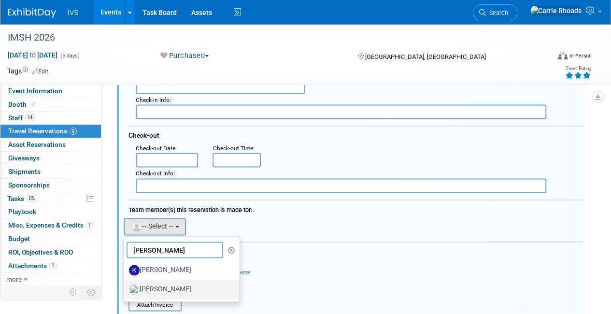
type input "[PERSON_NAME]"
click at [175, 287] on label "[PERSON_NAME]" at bounding box center [179, 289] width 101 height 15
click at [126, 287] on input "[PERSON_NAME]" at bounding box center [122, 288] width 6 height 6
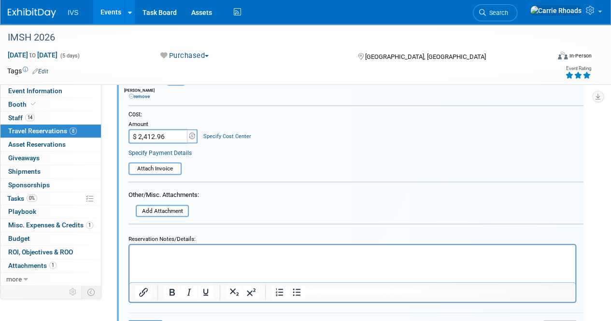
scroll to position [927, 0]
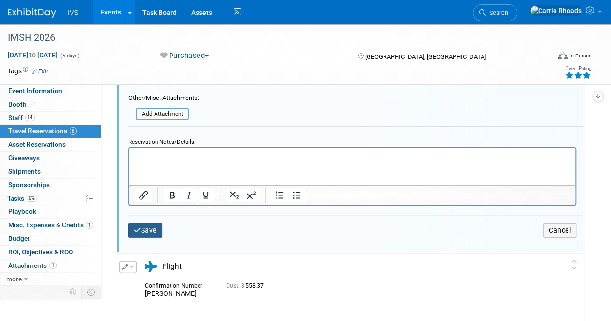
click at [147, 226] on button "Save" at bounding box center [145, 231] width 34 height 14
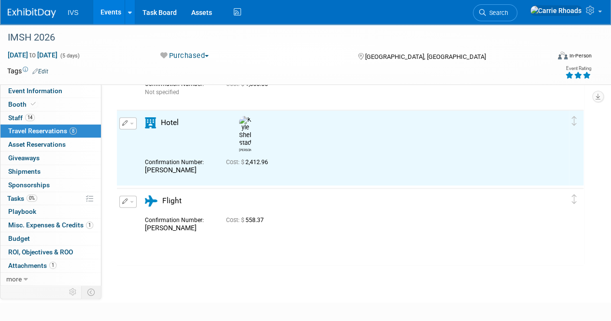
scroll to position [0, 0]
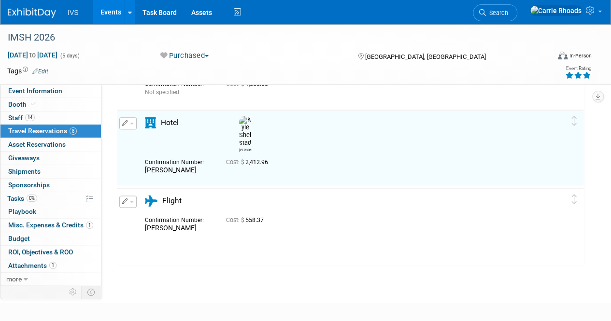
click at [130, 203] on button "button" at bounding box center [127, 202] width 17 height 12
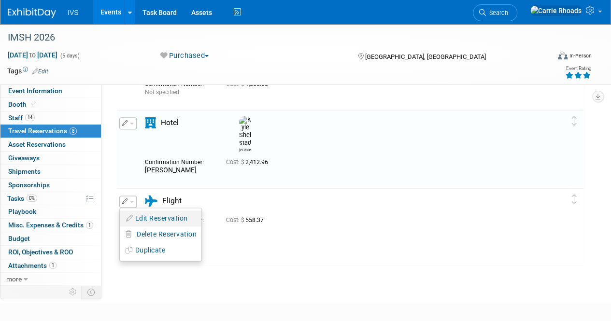
click at [133, 212] on button "Edit Reservation" at bounding box center [161, 219] width 82 height 14
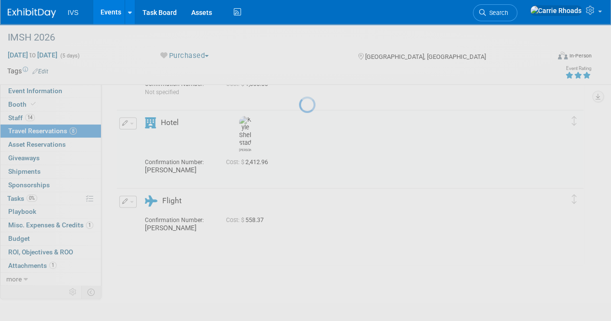
select select "833c4e37-890f-4dce-bbdf-e6f9575df308"
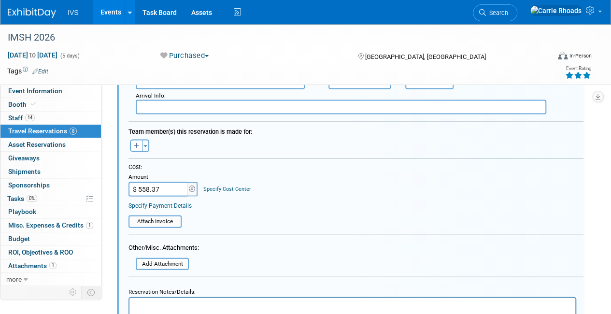
scroll to position [957, 0]
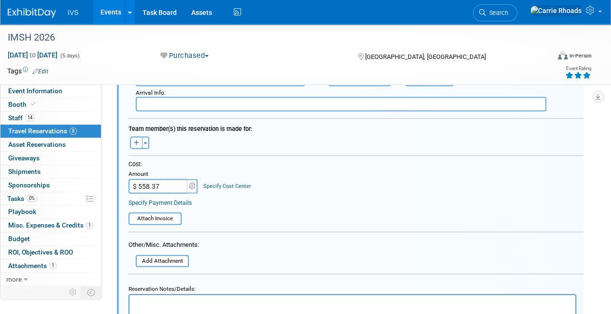
click at [140, 140] on button "button" at bounding box center [136, 143] width 13 height 13
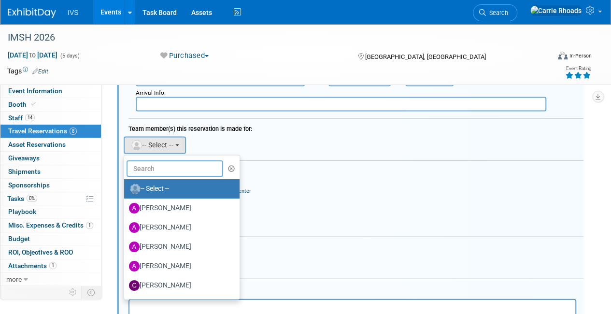
click at [167, 169] on input "text" at bounding box center [175, 168] width 97 height 16
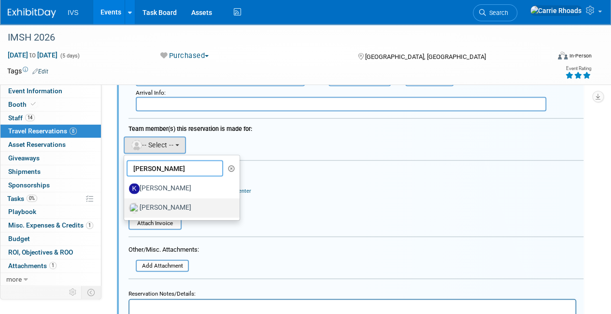
type input "[PERSON_NAME]"
click at [163, 206] on label "[PERSON_NAME]" at bounding box center [179, 207] width 101 height 15
click at [126, 206] on input "[PERSON_NAME]" at bounding box center [122, 207] width 6 height 6
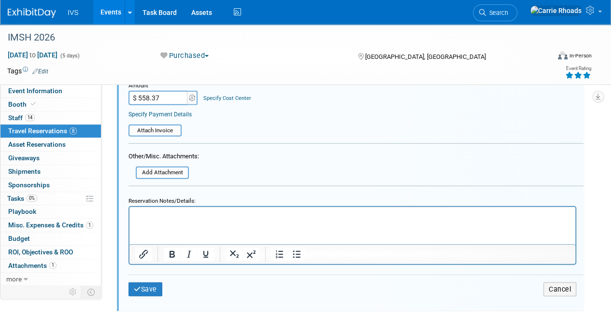
scroll to position [1150, 0]
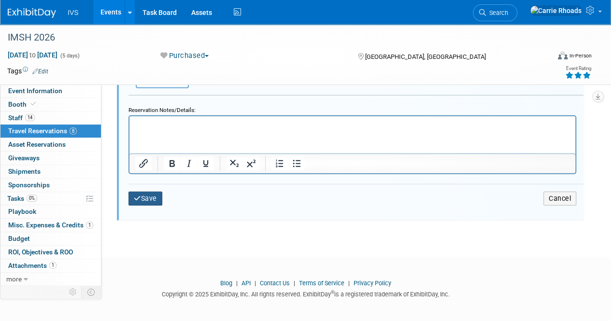
click at [149, 193] on button "Save" at bounding box center [145, 199] width 34 height 14
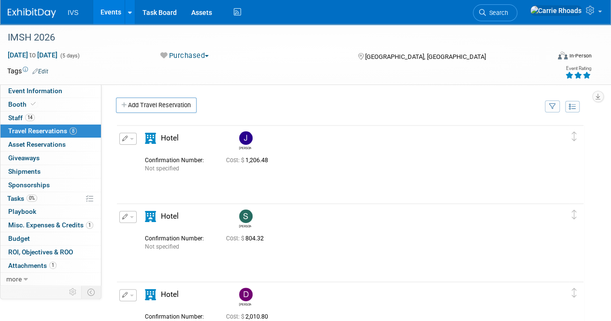
scroll to position [0, 0]
click at [141, 105] on link "Add Travel Reservation" at bounding box center [156, 105] width 81 height 15
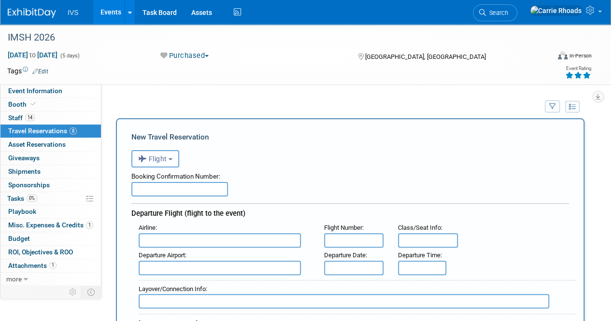
click at [157, 158] on span "Flight" at bounding box center [152, 159] width 29 height 8
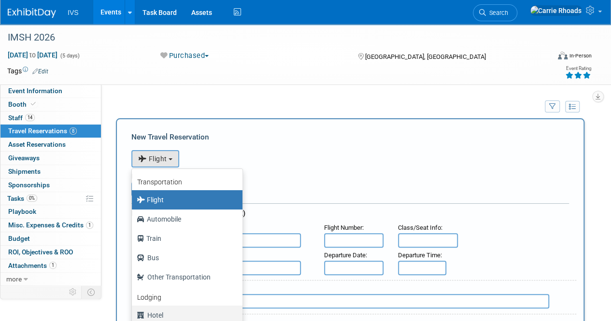
click at [153, 314] on label "Hotel" at bounding box center [185, 315] width 96 height 15
click at [133, 314] on input "Hotel" at bounding box center [130, 314] width 6 height 6
select select "6"
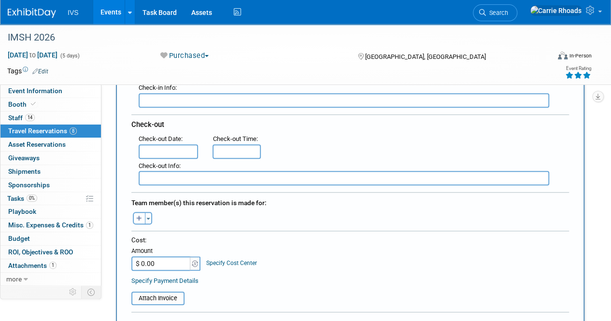
scroll to position [242, 0]
click at [142, 217] on icon "button" at bounding box center [139, 217] width 6 height 6
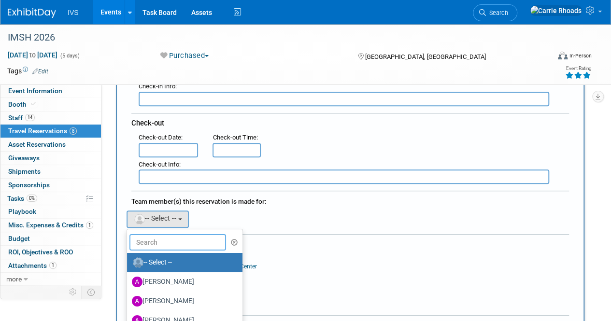
click at [186, 240] on input "text" at bounding box center [177, 242] width 97 height 16
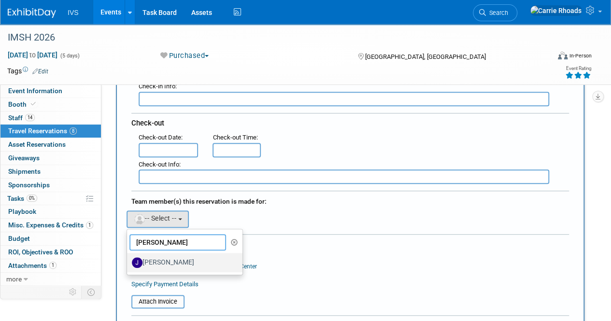
type input "[PERSON_NAME]"
click at [179, 257] on label "[PERSON_NAME]" at bounding box center [182, 262] width 101 height 15
click at [128, 258] on input "[PERSON_NAME]" at bounding box center [125, 261] width 6 height 6
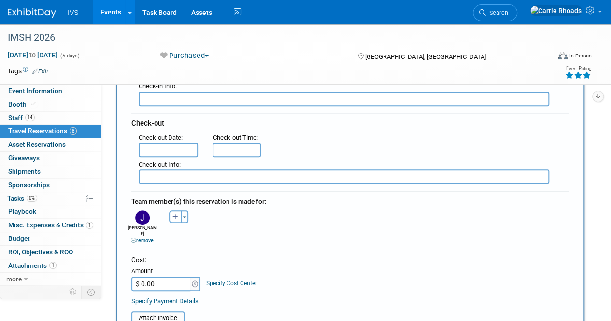
click at [164, 277] on input "$ 0.00" at bounding box center [161, 284] width 60 height 14
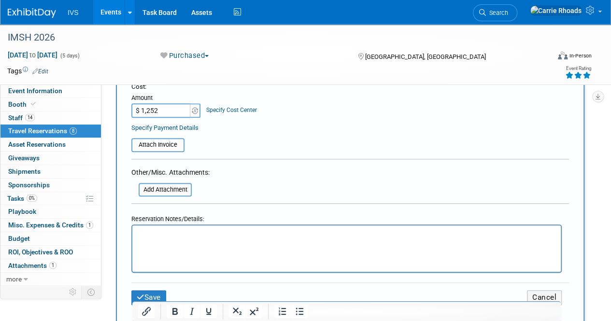
scroll to position [435, 0]
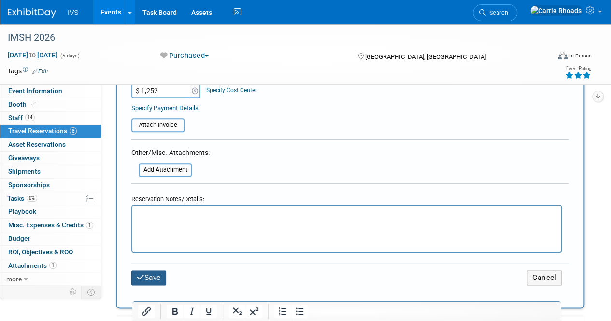
type input "$ 1,252.00"
click at [165, 271] on button "Save" at bounding box center [148, 278] width 35 height 15
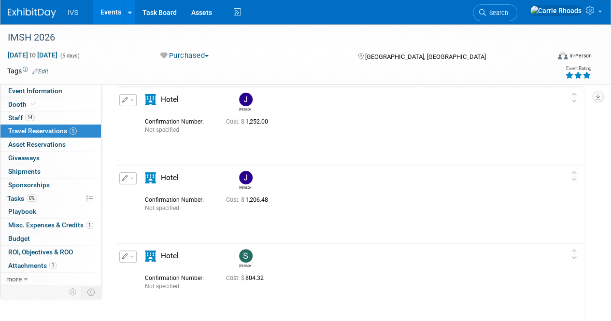
scroll to position [0, 0]
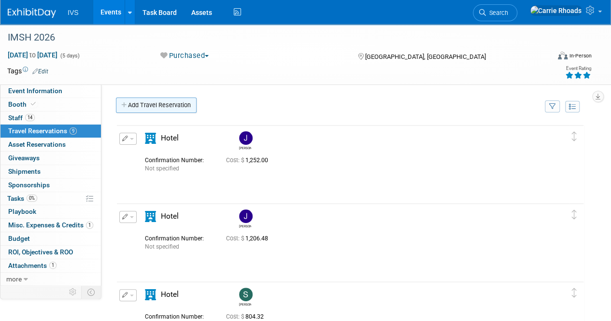
click at [163, 108] on link "Add Travel Reservation" at bounding box center [156, 105] width 81 height 15
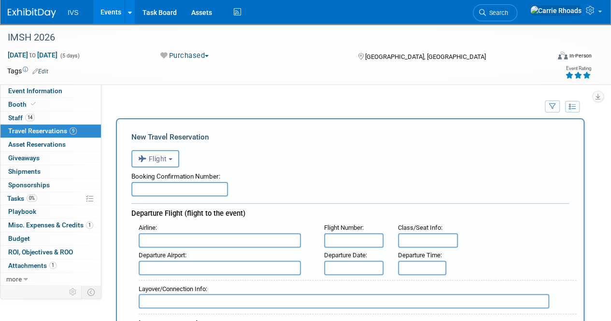
click at [159, 157] on span "Flight" at bounding box center [152, 159] width 29 height 8
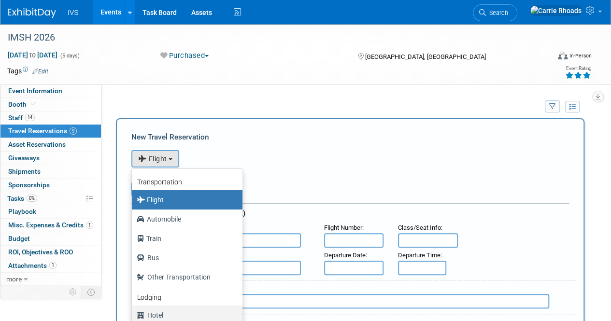
click at [160, 310] on label "Hotel" at bounding box center [185, 315] width 96 height 15
click at [133, 311] on input "Hotel" at bounding box center [130, 314] width 6 height 6
select select "6"
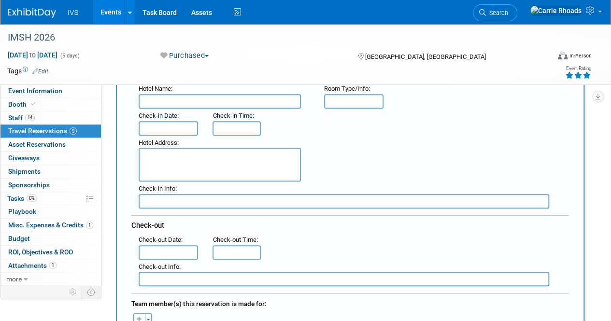
scroll to position [193, 0]
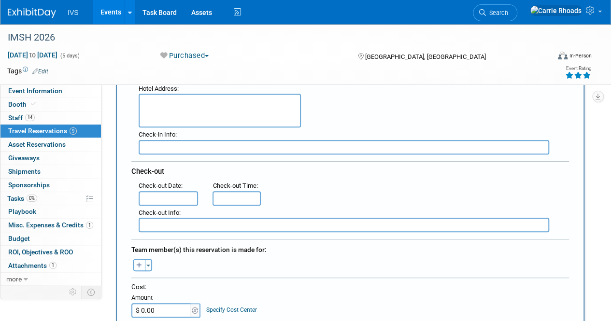
click at [137, 263] on icon "button" at bounding box center [139, 266] width 6 height 6
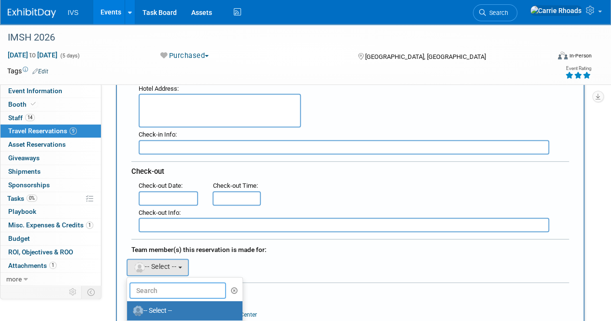
click at [169, 294] on input "text" at bounding box center [177, 291] width 97 height 16
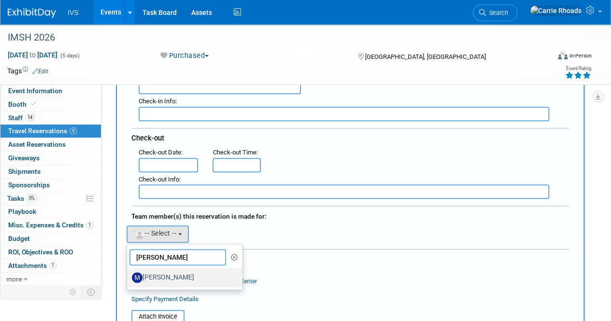
scroll to position [242, 0]
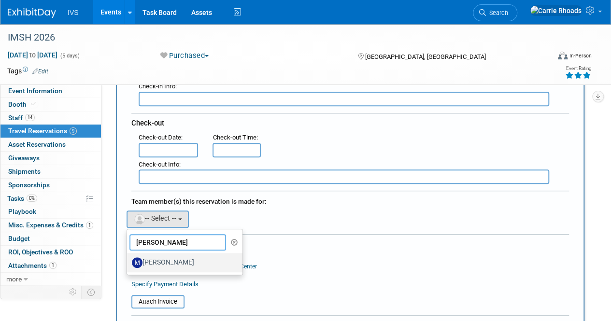
type input "[PERSON_NAME]"
click at [176, 257] on label "[PERSON_NAME]" at bounding box center [182, 262] width 101 height 15
click at [128, 258] on input "[PERSON_NAME]" at bounding box center [125, 261] width 6 height 6
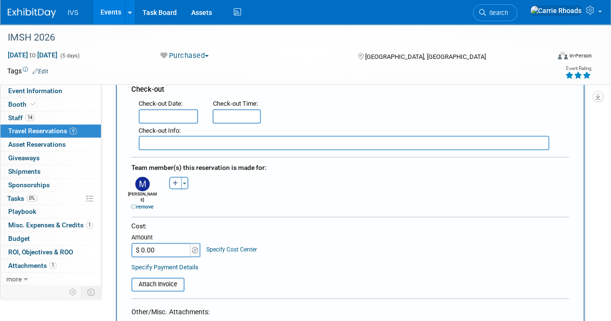
scroll to position [290, 0]
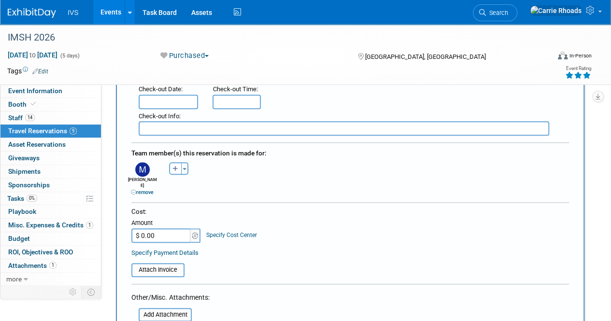
click at [168, 228] on input "$ 0.00" at bounding box center [161, 235] width 60 height 14
type input "$ 1,206.48"
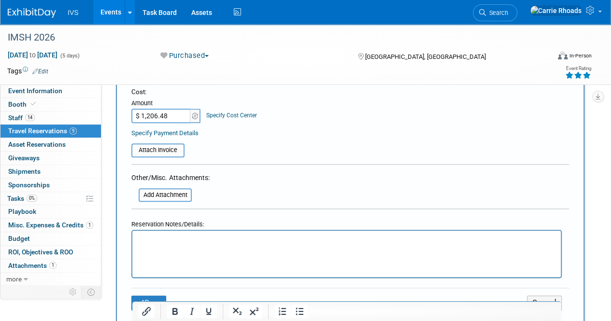
scroll to position [435, 0]
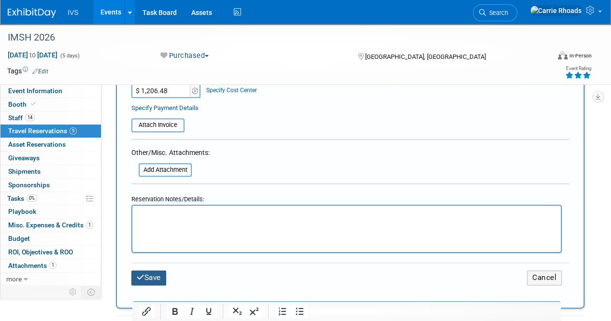
click at [156, 271] on button "Save" at bounding box center [148, 278] width 35 height 15
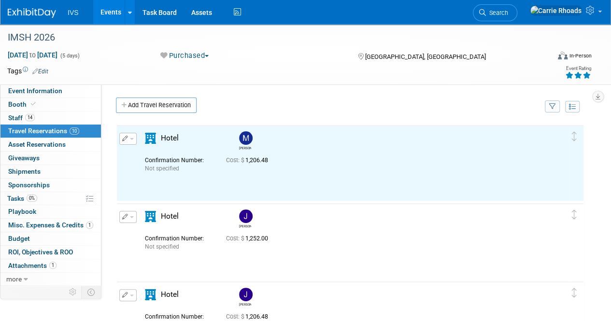
scroll to position [0, 0]
